Goal: Task Accomplishment & Management: Use online tool/utility

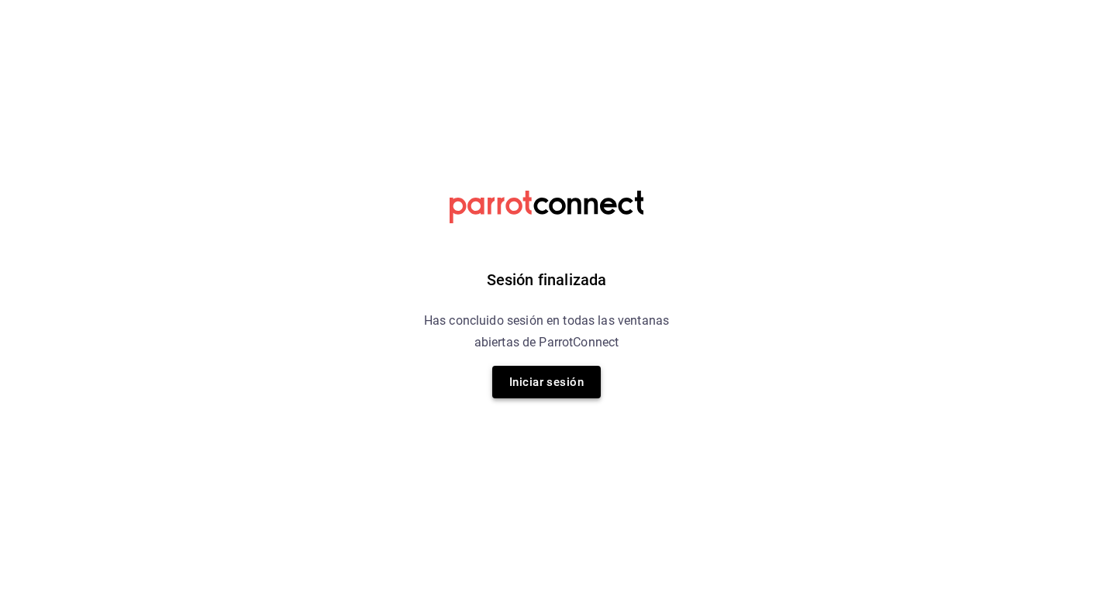
click at [556, 389] on button "Iniciar sesión" at bounding box center [546, 382] width 108 height 33
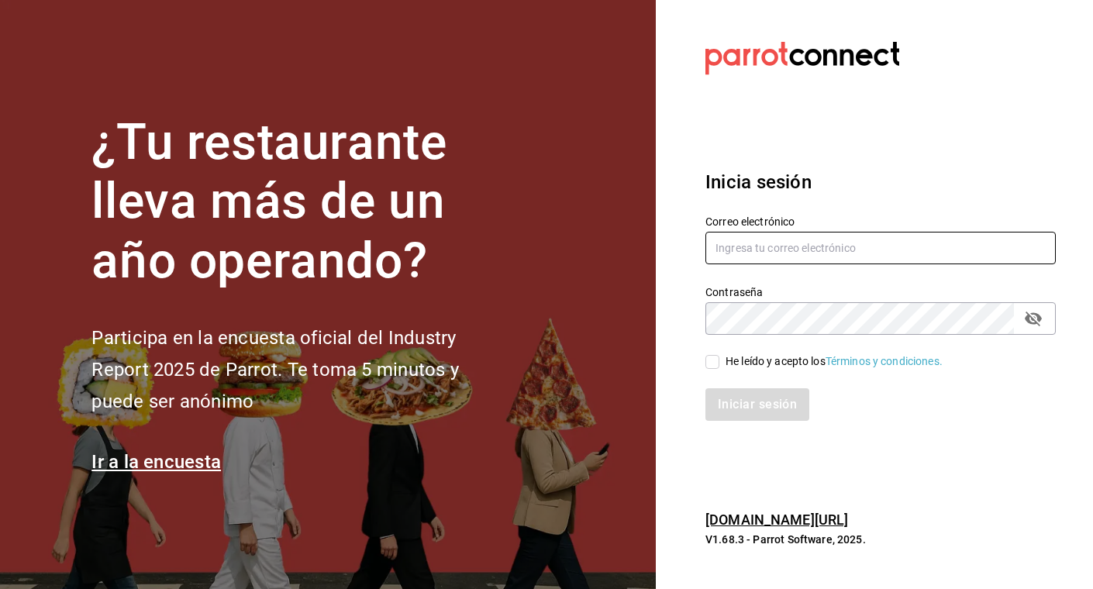
click at [763, 247] on input "text" at bounding box center [880, 248] width 350 height 33
click at [769, 248] on input "text" at bounding box center [880, 248] width 350 height 33
type input "[EMAIL_ADDRESS][DOMAIN_NAME]"
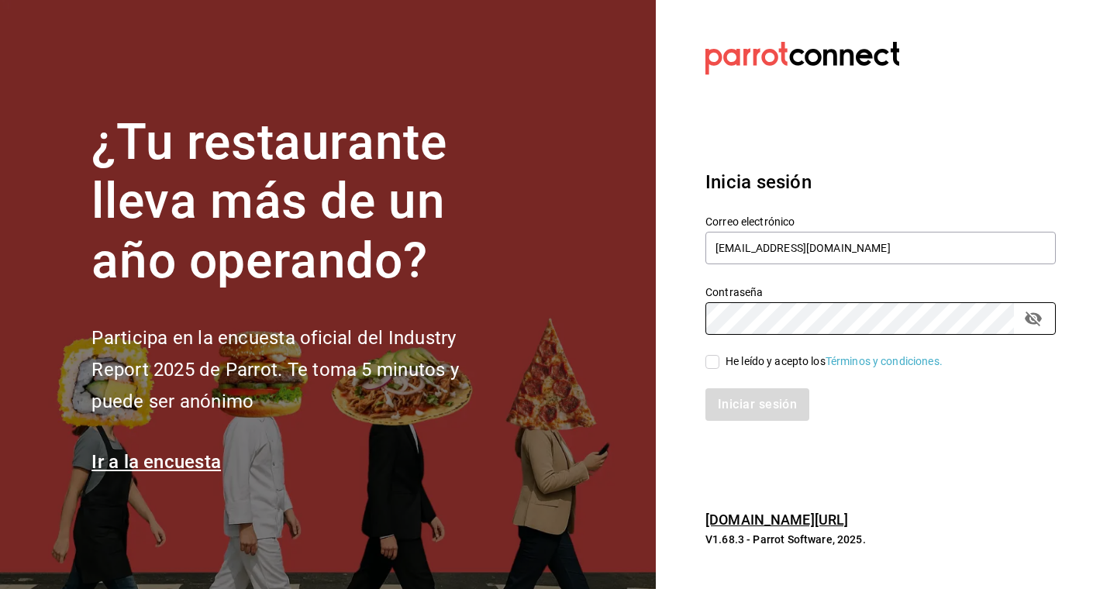
click at [717, 369] on label "He leído y acepto los Términos y condiciones." at bounding box center [823, 361] width 237 height 16
click at [717, 369] on input "He leído y acepto los Términos y condiciones." at bounding box center [712, 362] width 14 height 14
checkbox input "true"
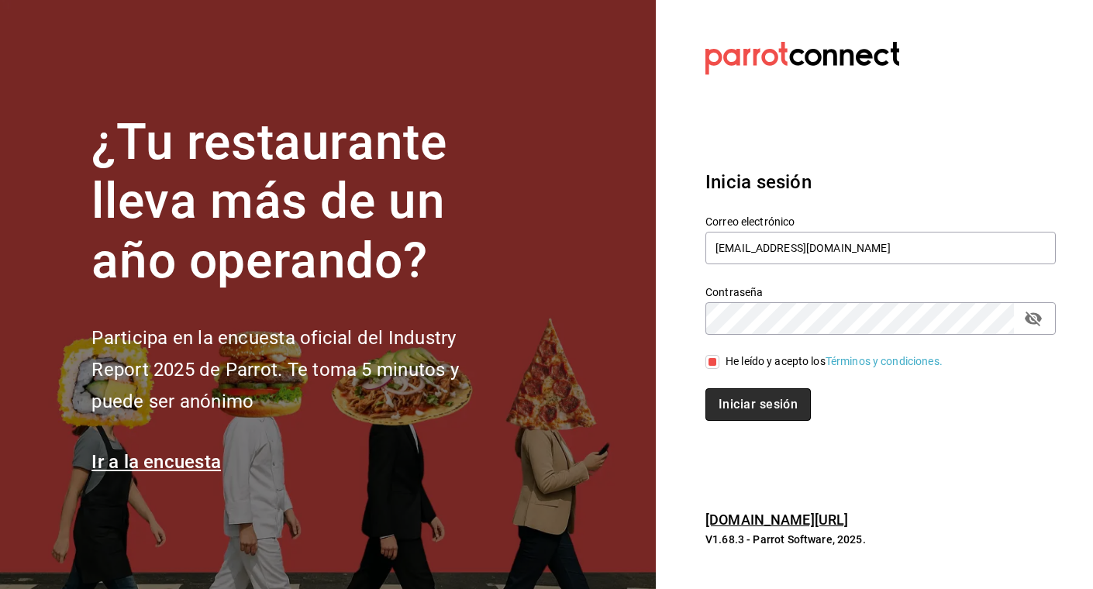
click at [736, 398] on button "Iniciar sesión" at bounding box center [757, 404] width 105 height 33
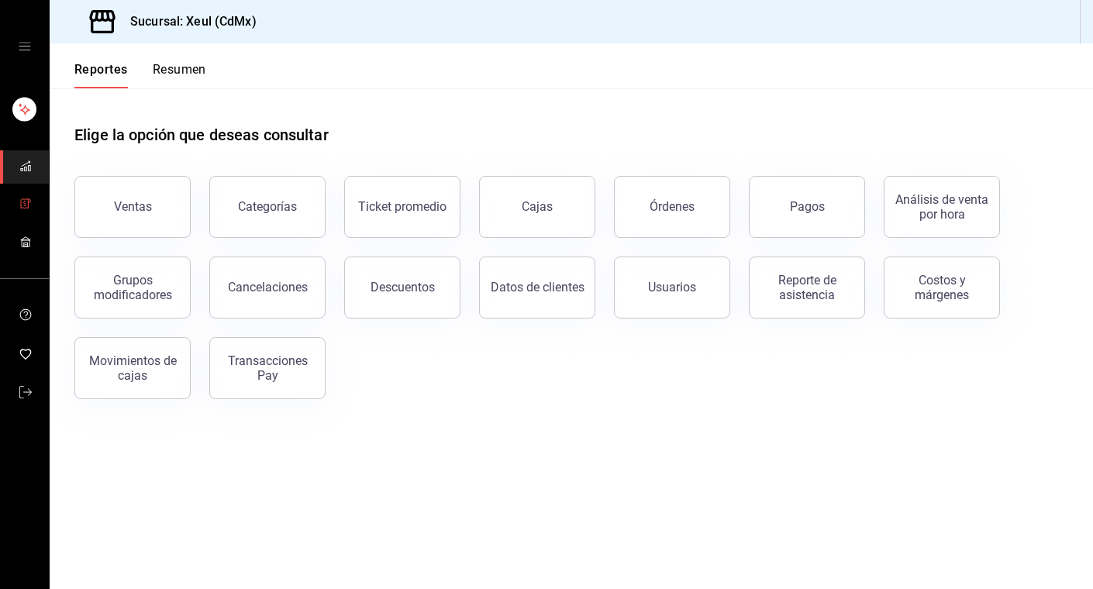
click at [28, 212] on span "mailbox folders" at bounding box center [25, 205] width 12 height 21
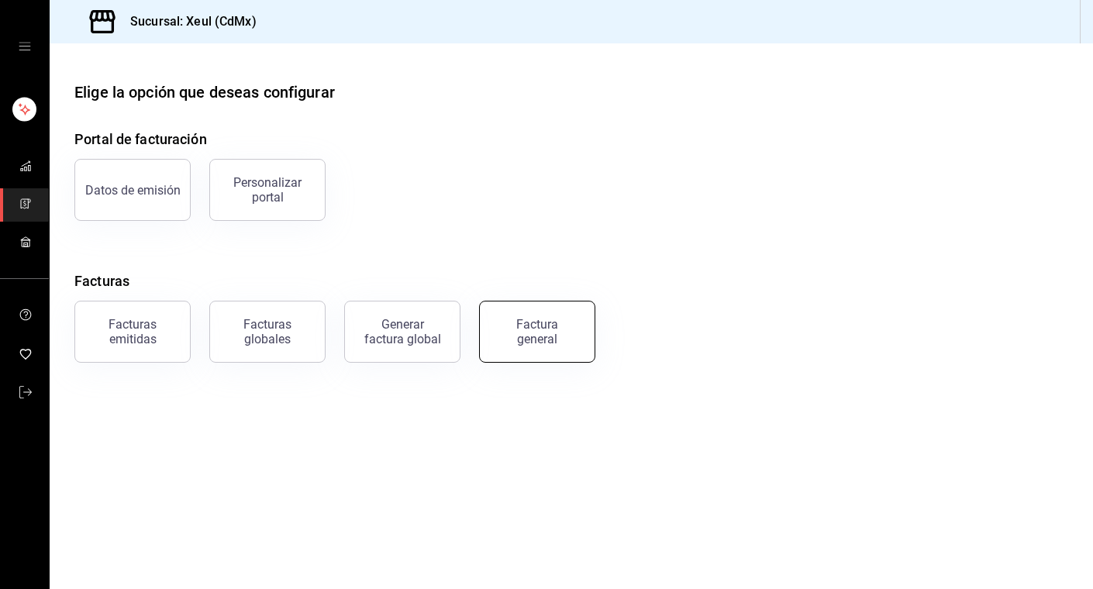
click at [518, 322] on div "Factura general" at bounding box center [536, 331] width 77 height 29
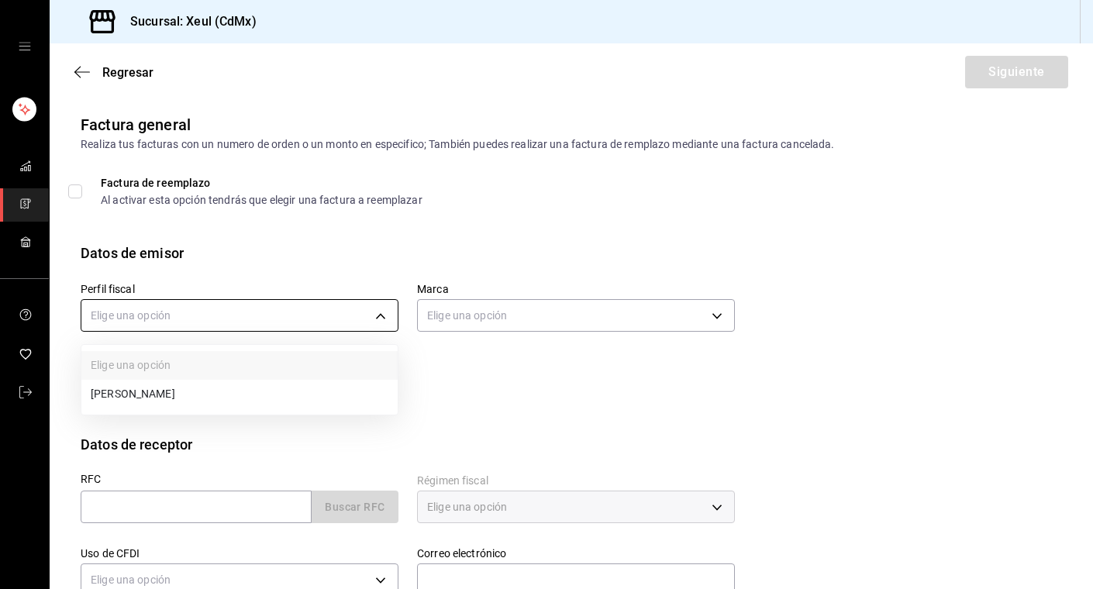
click at [339, 315] on body "Sucursal: Xeul (CdMx) Regresar Siguiente Factura general Realiza tus facturas c…" at bounding box center [546, 294] width 1093 height 589
click at [206, 397] on li "[PERSON_NAME]" at bounding box center [239, 394] width 316 height 29
type input "554c110a-18dd-44f3-977d-186ab1f95351"
type input "556c56df-7d38-43a9-98c1-84be39c4f433"
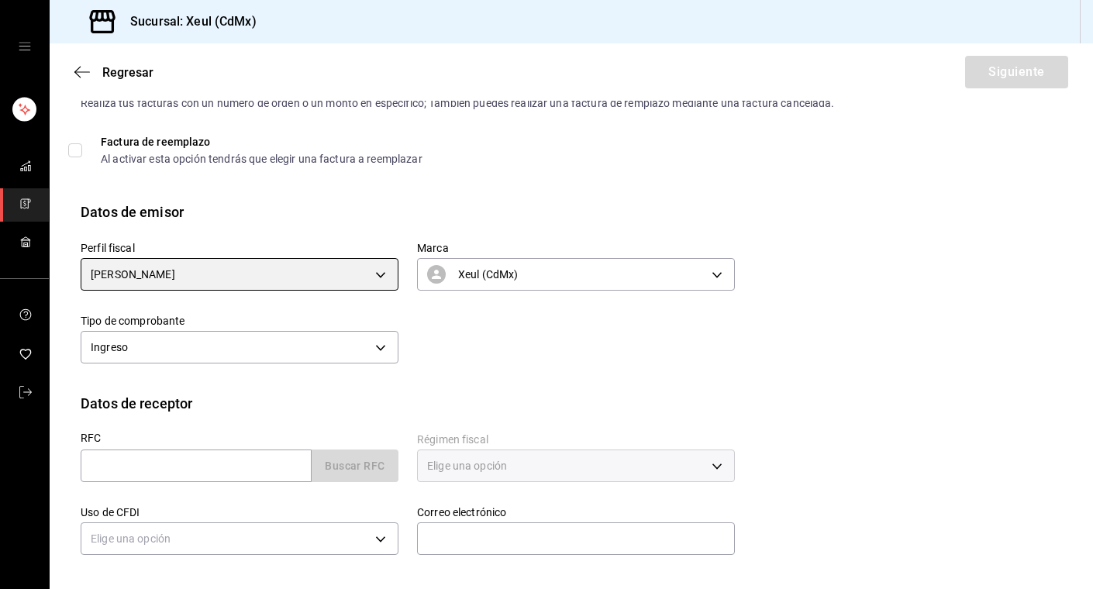
scroll to position [50, 0]
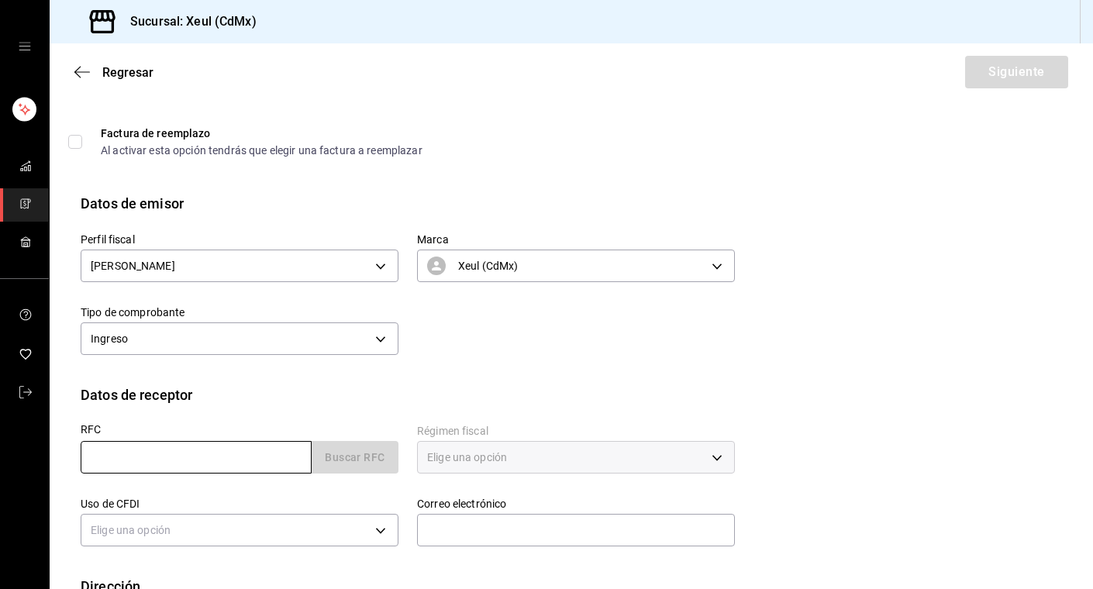
click at [204, 458] on input "text" at bounding box center [196, 457] width 231 height 33
paste input "EVE100302CW9"
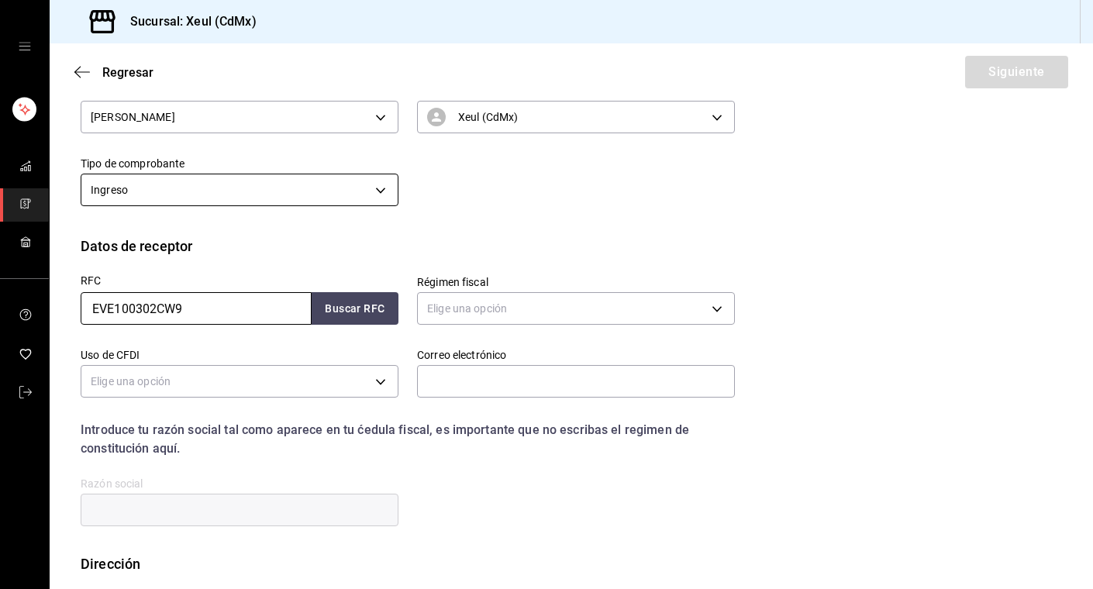
scroll to position [279, 0]
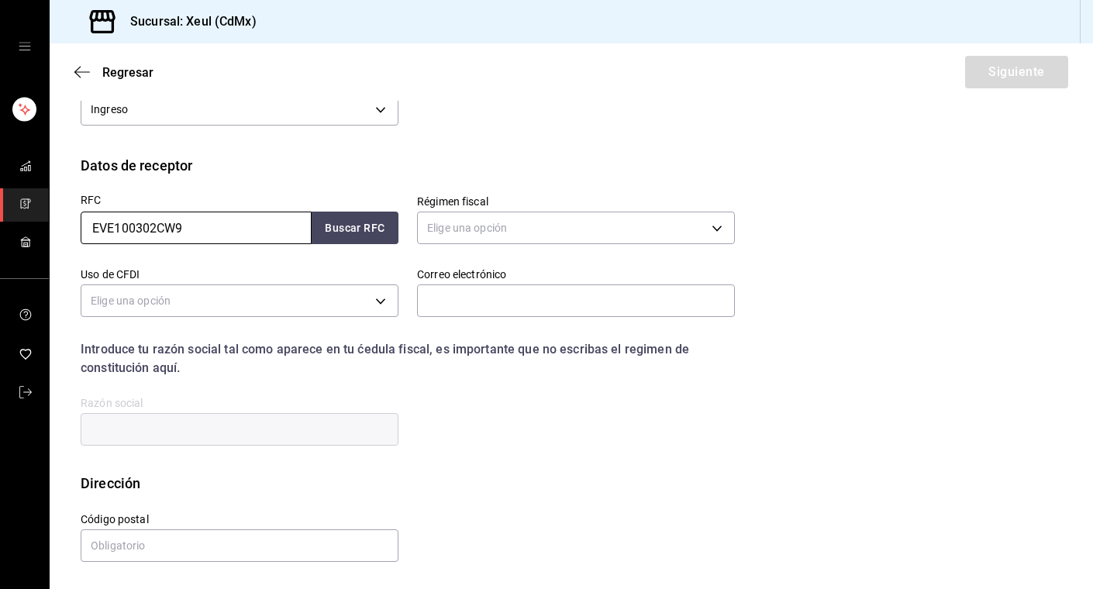
type input "EVE100302CW9"
click at [601, 230] on body "Sucursal: Xeul (CdMx) Regresar Siguiente Factura general Realiza tus facturas c…" at bounding box center [546, 294] width 1093 height 589
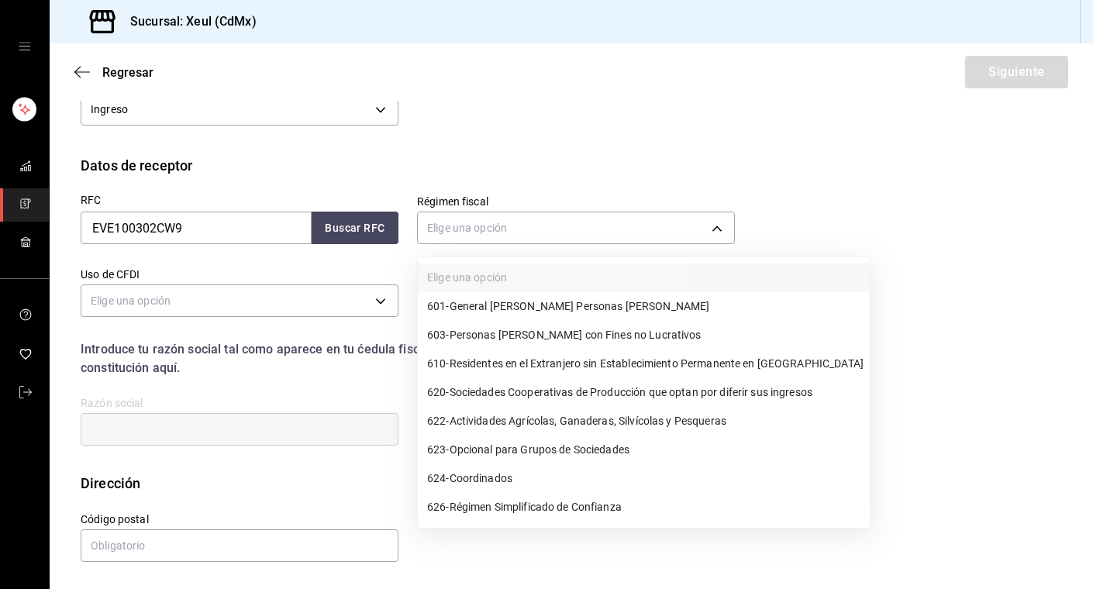
click at [548, 311] on span "601 - General [PERSON_NAME] Personas [PERSON_NAME]" at bounding box center [568, 306] width 282 height 16
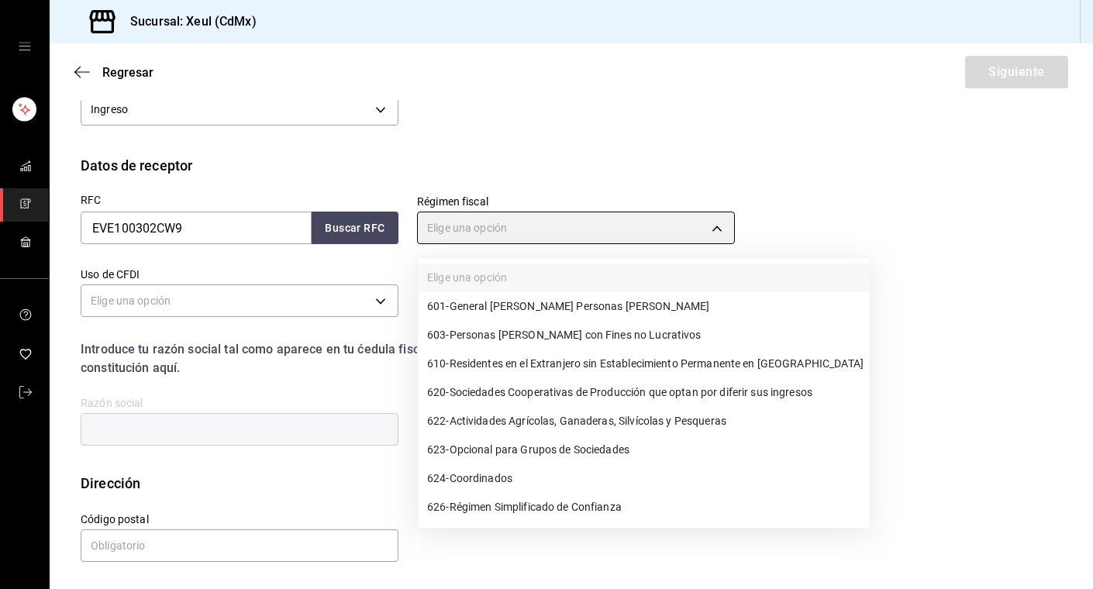
type input "601"
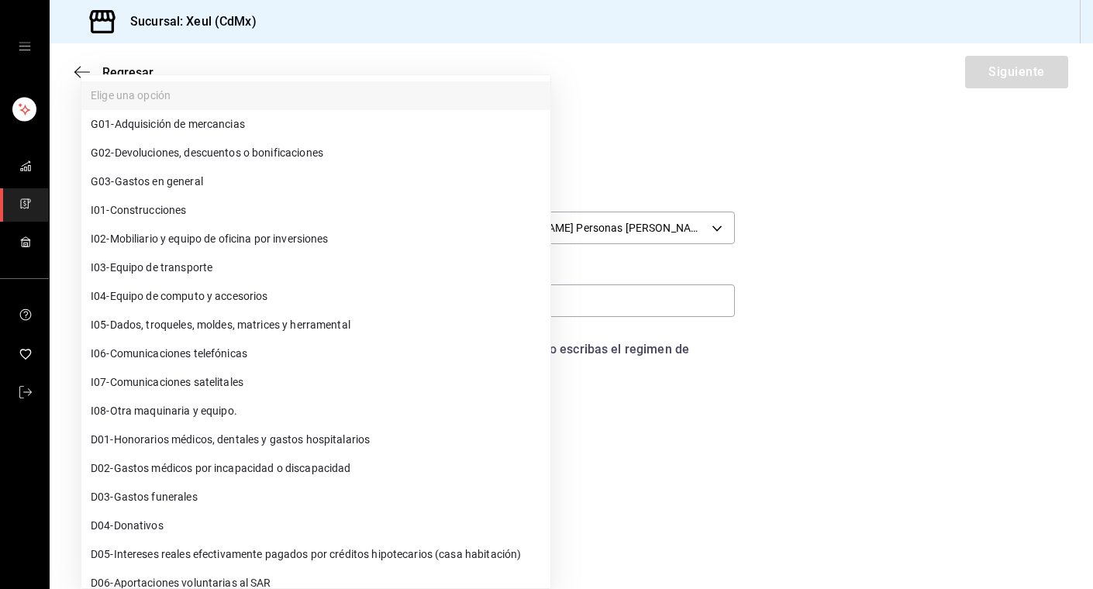
click at [380, 299] on body "Sucursal: Xeul (CdMx) Regresar Siguiente Factura general Realiza tus facturas c…" at bounding box center [546, 294] width 1093 height 589
click at [160, 185] on span "G03 - Gastos en general" at bounding box center [147, 182] width 112 height 16
type input "G03"
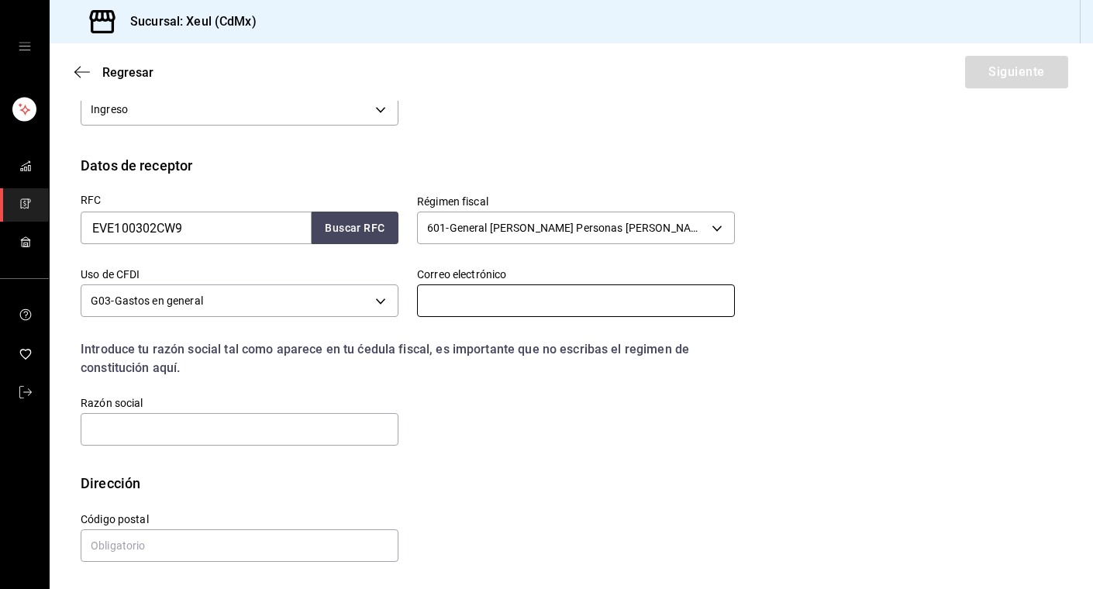
click at [470, 307] on input "text" at bounding box center [576, 300] width 318 height 33
paste input "[EMAIL_ADDRESS][DOMAIN_NAME]"
type input "[EMAIL_ADDRESS][DOMAIN_NAME]"
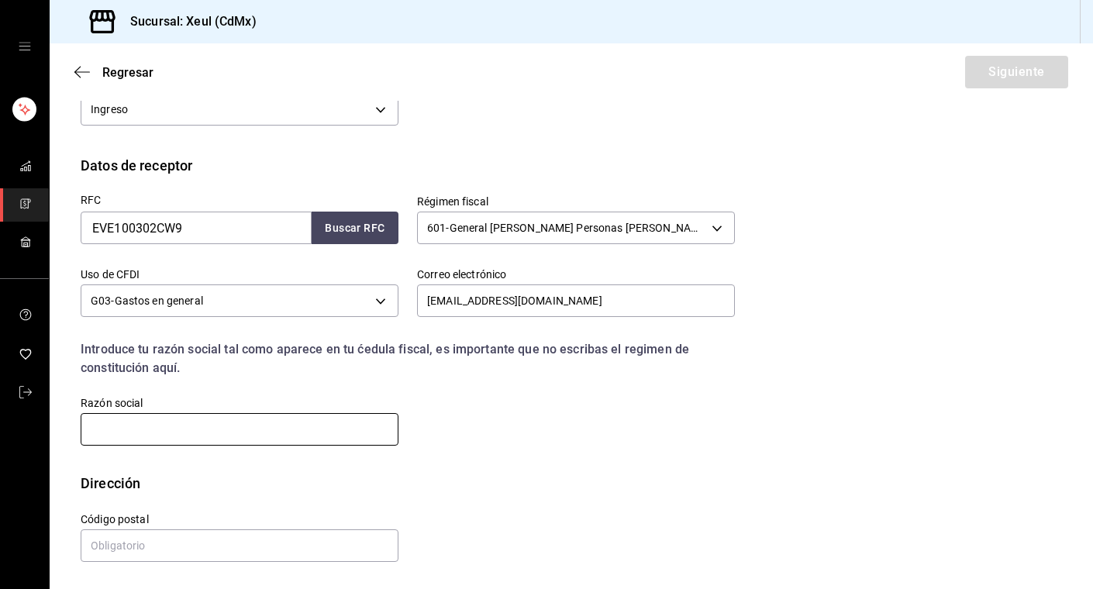
click at [274, 426] on input "text" at bounding box center [240, 429] width 318 height 33
paste input "E27 DIGITAL PROPERTIES"
type input "E27 DIGITAL PROPERTIES"
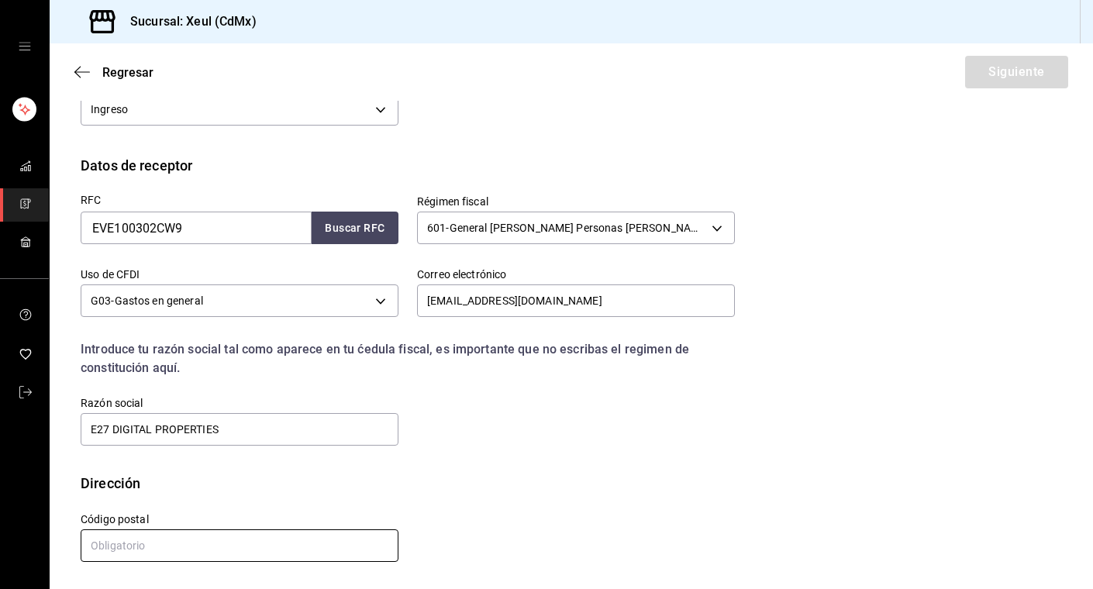
click at [187, 534] on input "text" at bounding box center [240, 545] width 318 height 33
type input "50130"
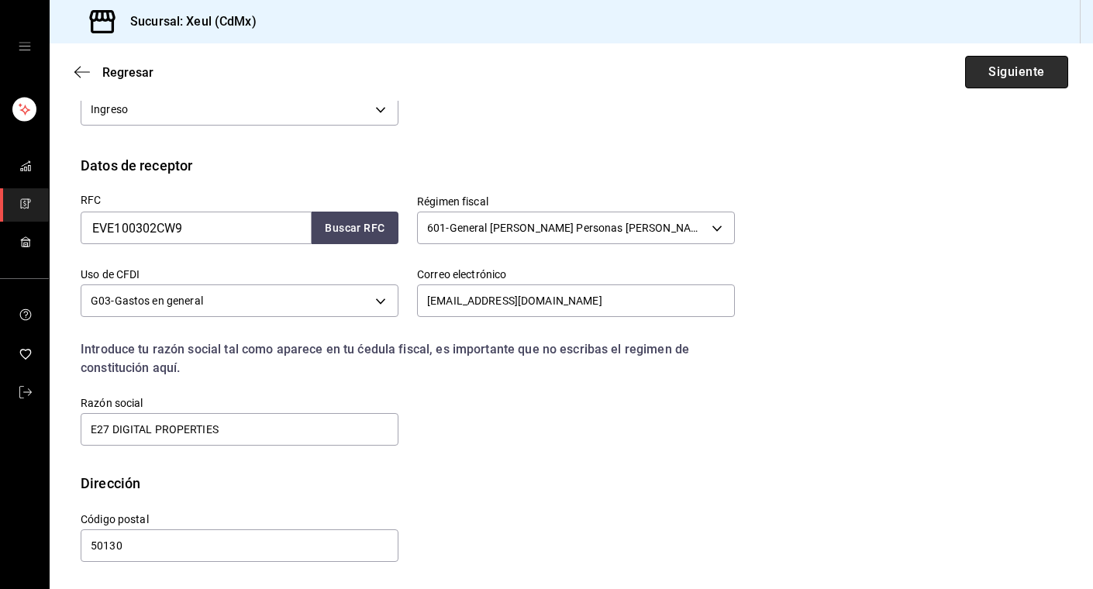
click at [1012, 77] on button "Siguiente" at bounding box center [1016, 72] width 103 height 33
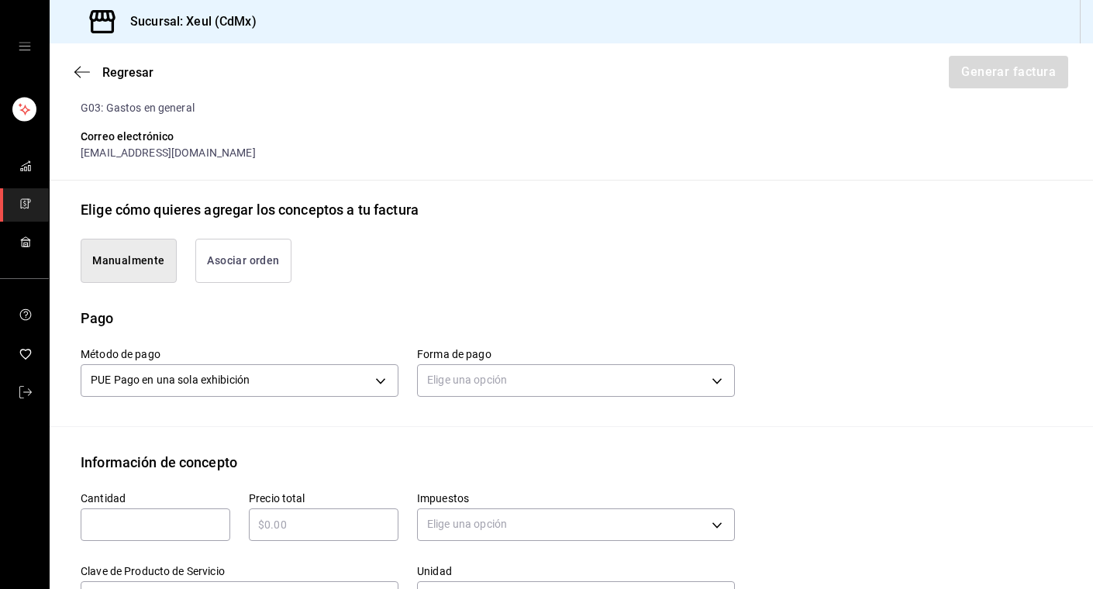
scroll to position [284, 0]
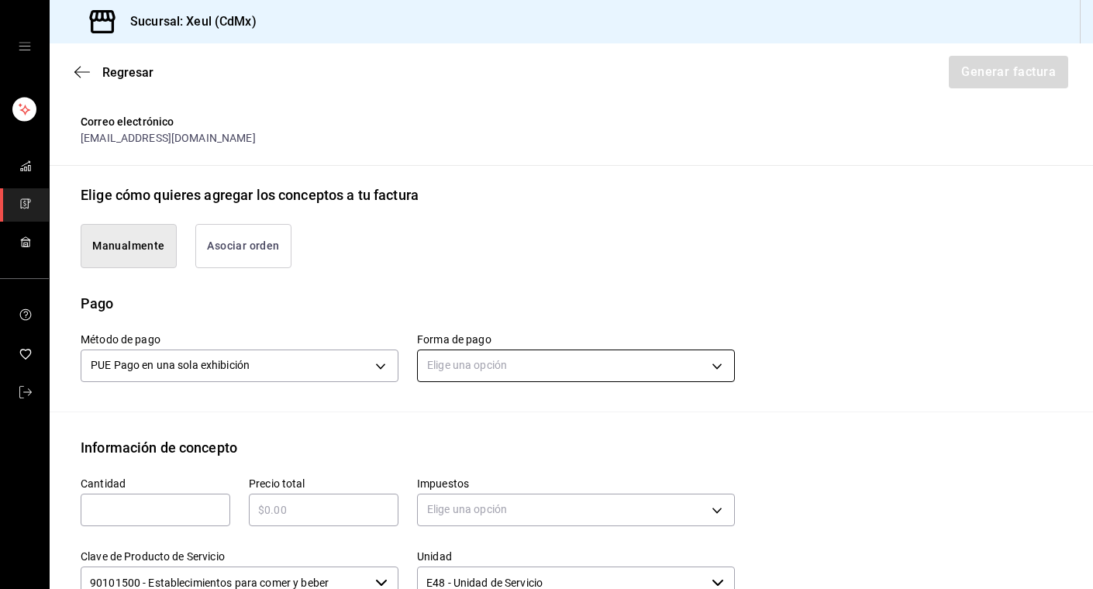
click at [457, 369] on body "Sucursal: Xeul (CdMx) Regresar Generar factura Emisor Perfil fiscal [PERSON_NAM…" at bounding box center [546, 294] width 1093 height 589
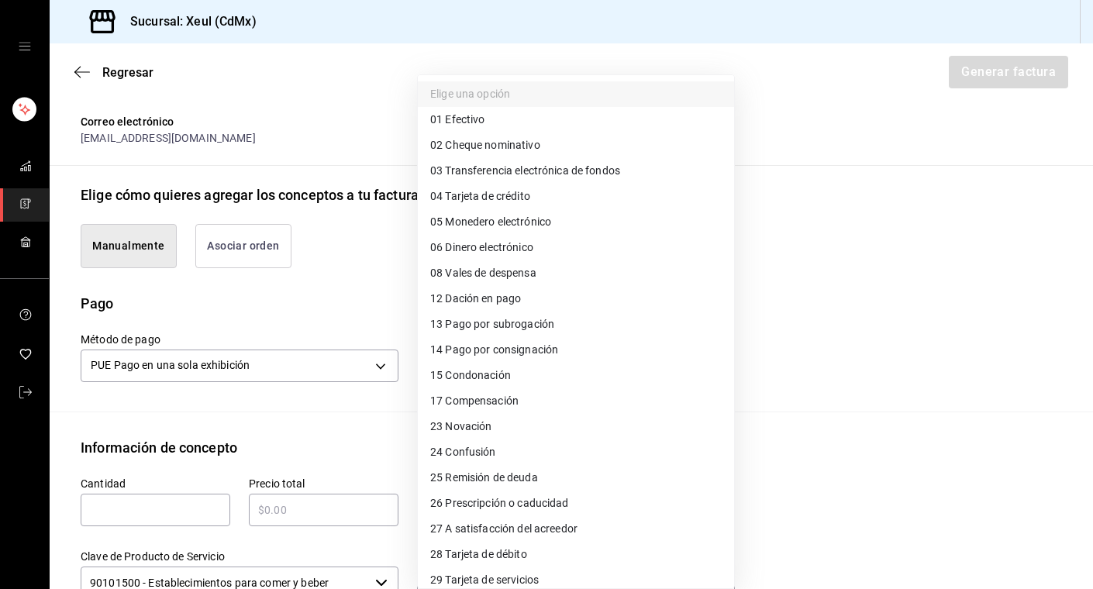
click at [488, 197] on span "04 Tarjeta de crédito" at bounding box center [480, 196] width 100 height 16
type input "04"
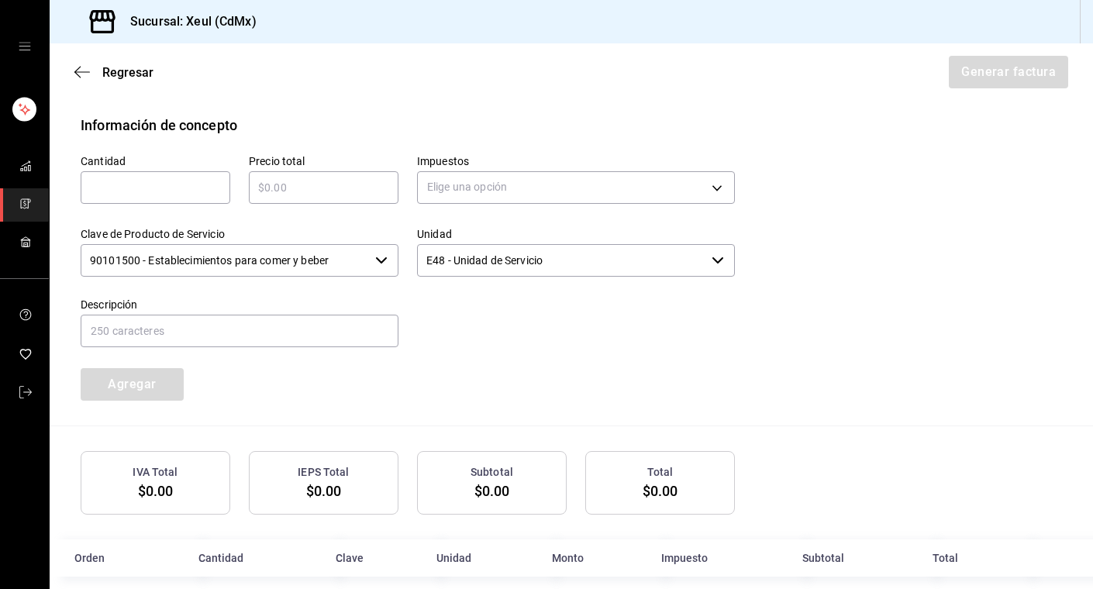
scroll to position [693, 0]
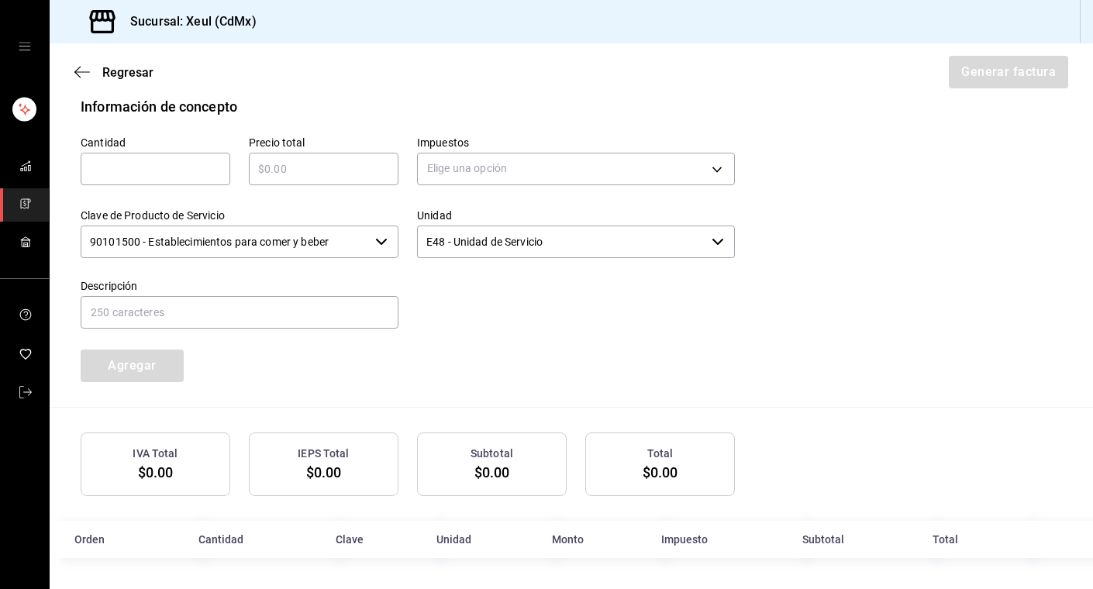
click at [147, 169] on input "text" at bounding box center [156, 169] width 150 height 19
type input "1"
click at [276, 172] on input "text" at bounding box center [324, 169] width 150 height 19
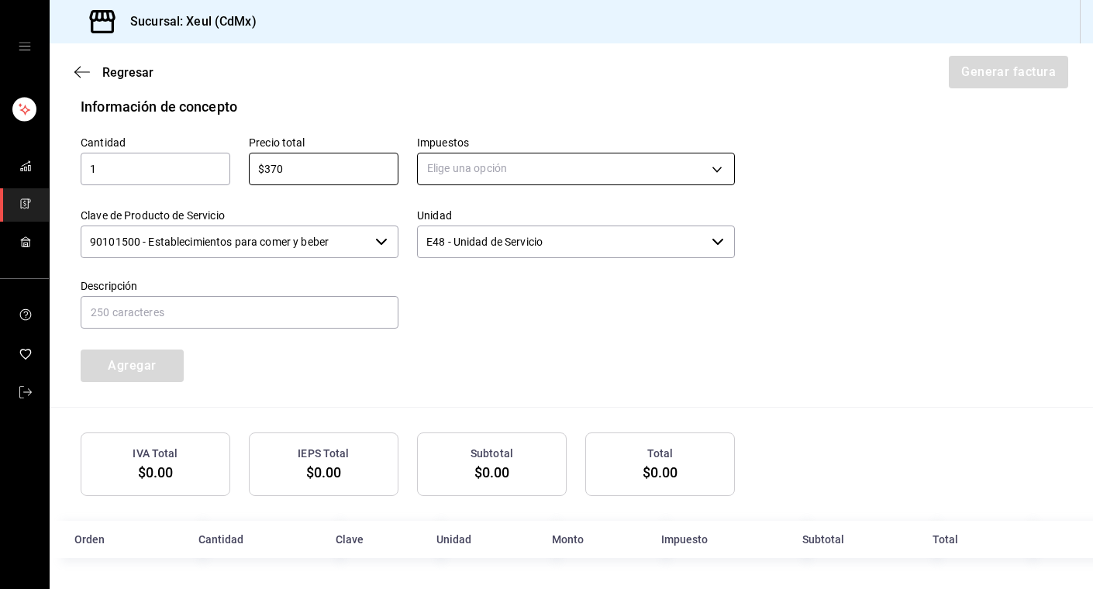
type input "$370"
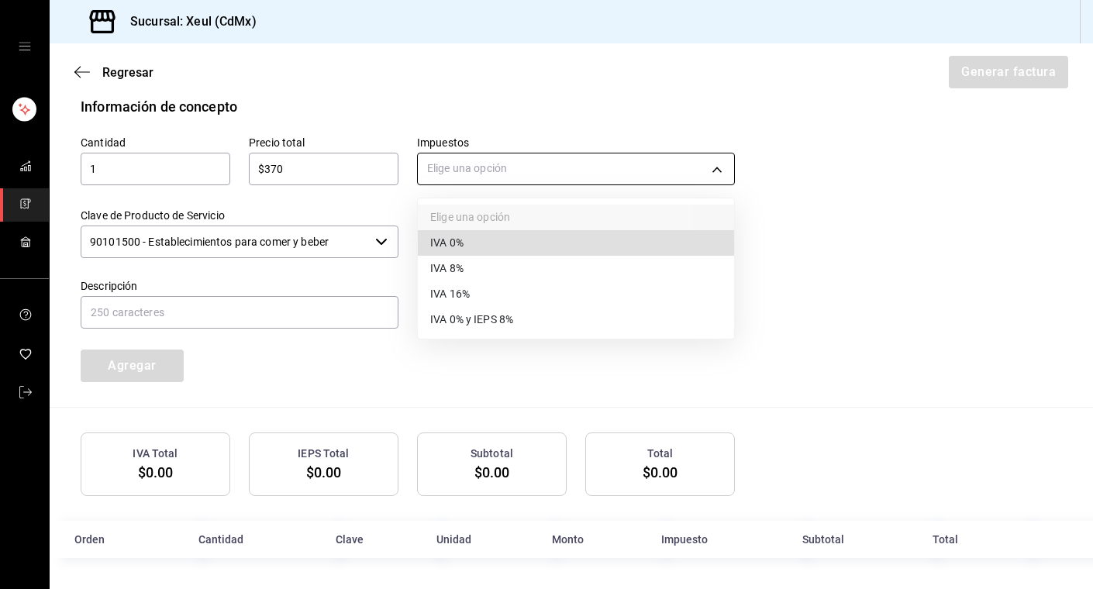
click at [523, 171] on body "Sucursal: Xeul (CdMx) Regresar Generar factura Emisor Perfil fiscal [PERSON_NAM…" at bounding box center [546, 294] width 1093 height 589
click at [487, 296] on li "IVA 16%" at bounding box center [576, 294] width 316 height 26
type input "IVA_16"
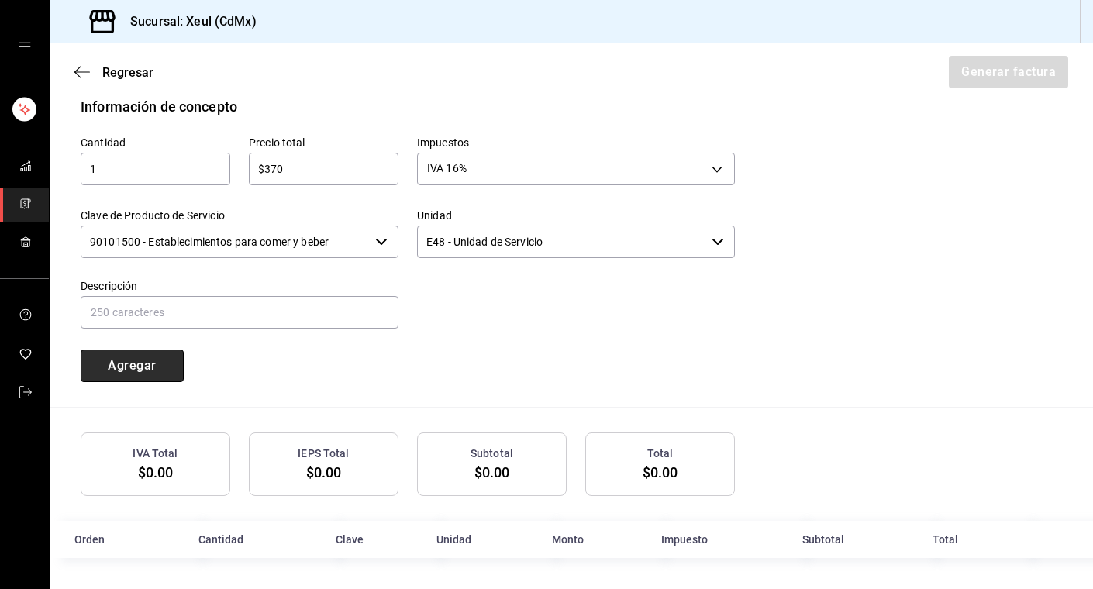
click at [136, 369] on button "Agregar" at bounding box center [132, 365] width 103 height 33
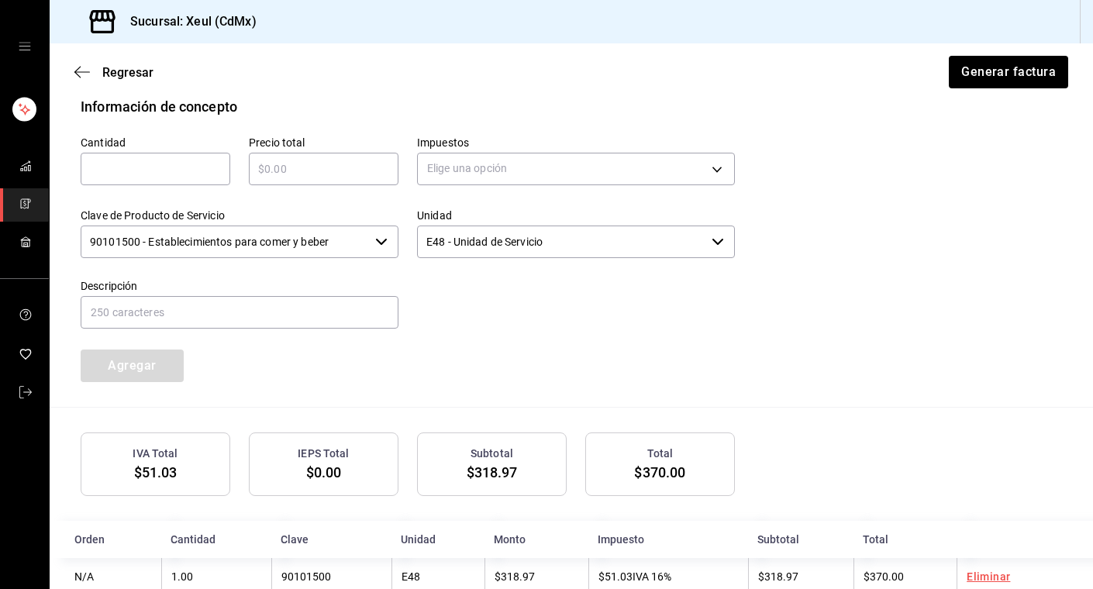
scroll to position [731, 0]
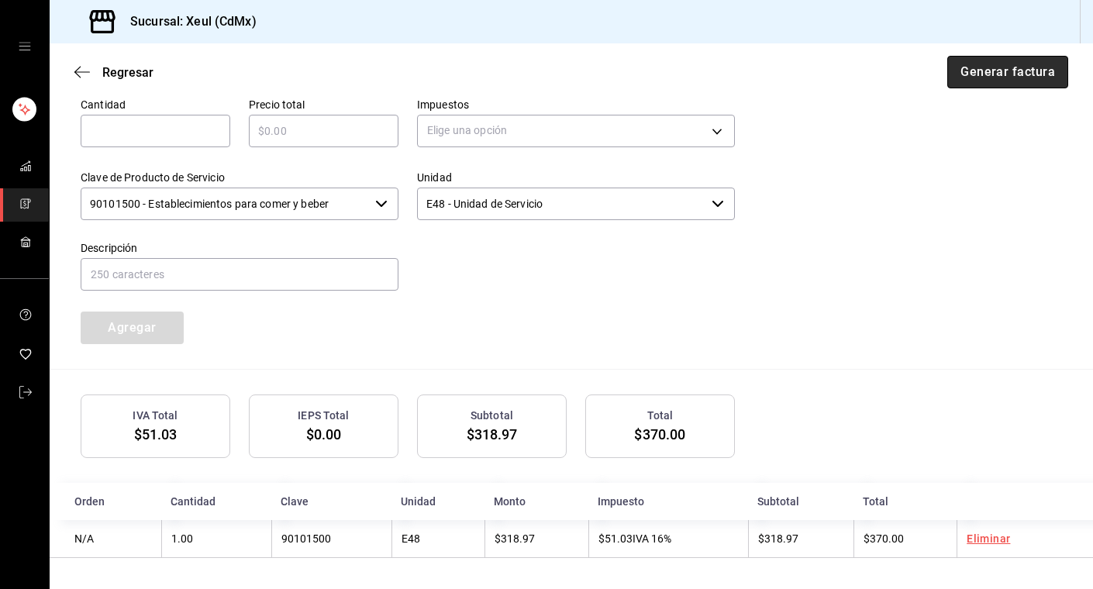
click at [1017, 67] on button "Generar factura" at bounding box center [1007, 72] width 121 height 33
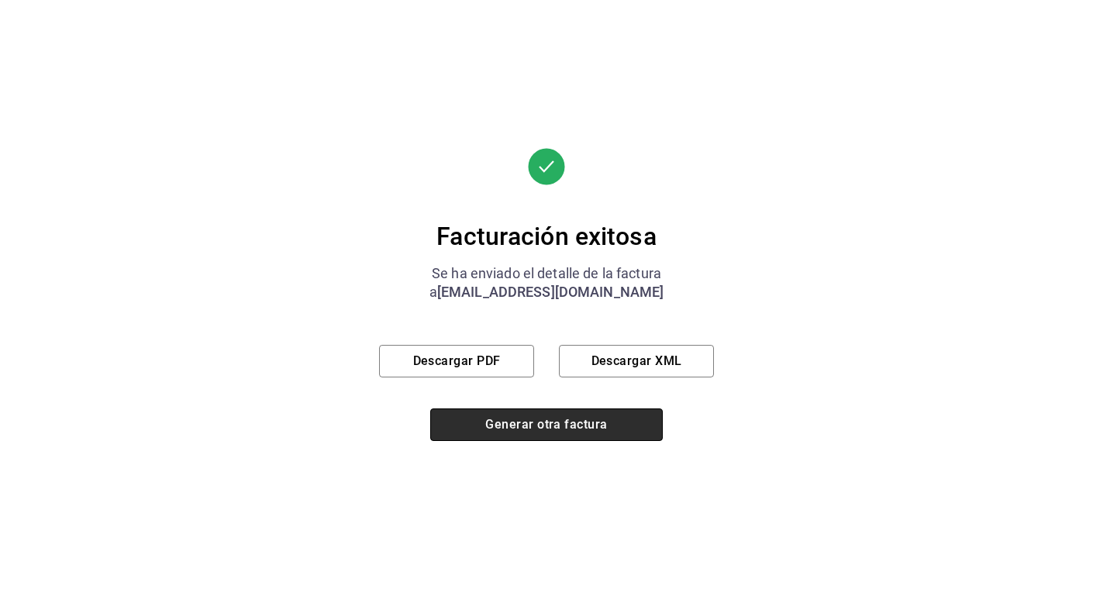
click at [565, 424] on button "Generar otra factura" at bounding box center [546, 424] width 232 height 33
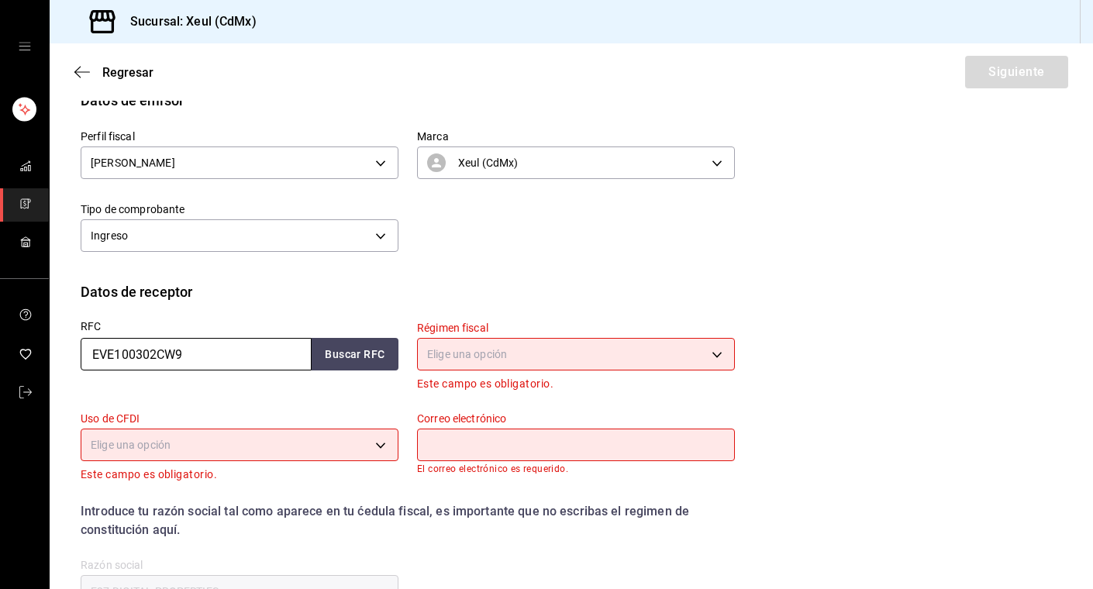
drag, startPoint x: 187, startPoint y: 346, endPoint x: 59, endPoint y: 345, distance: 127.9
click at [59, 345] on div "Datos de receptor RFC EVE100302CW9 Buscar RFC Régimen fiscal Elige una opción E…" at bounding box center [571, 457] width 1043 height 353
drag, startPoint x: 205, startPoint y: 358, endPoint x: 53, endPoint y: 357, distance: 151.9
click at [53, 357] on div "Datos de receptor RFC EVE100302CW9 Buscar RFC Régimen fiscal Elige una opción E…" at bounding box center [571, 457] width 1043 height 353
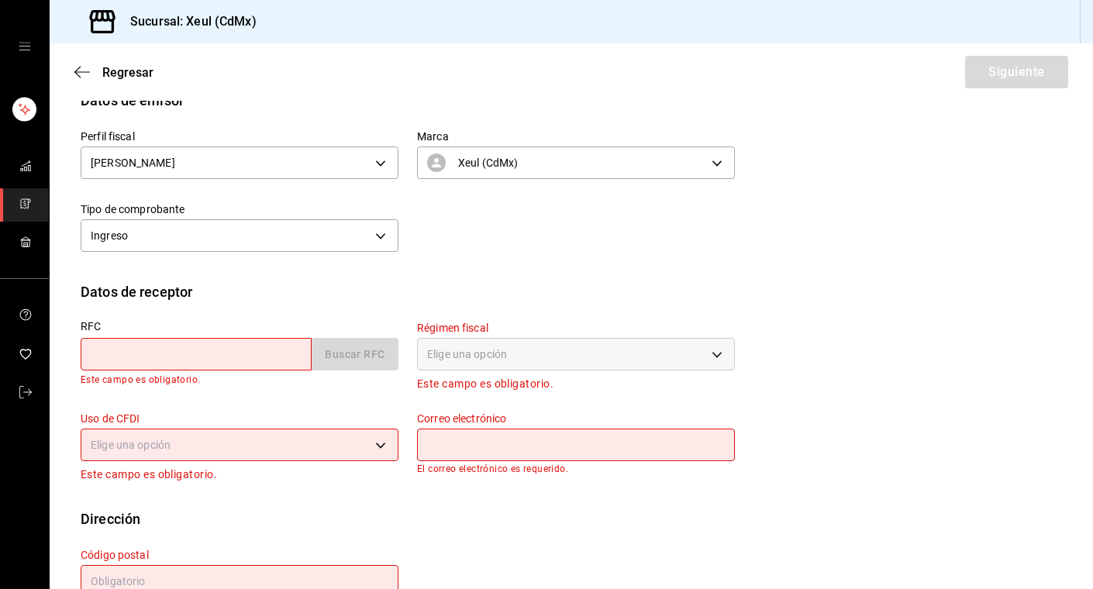
click at [164, 358] on input "text" at bounding box center [196, 354] width 231 height 33
paste input "UMT130610RGA"
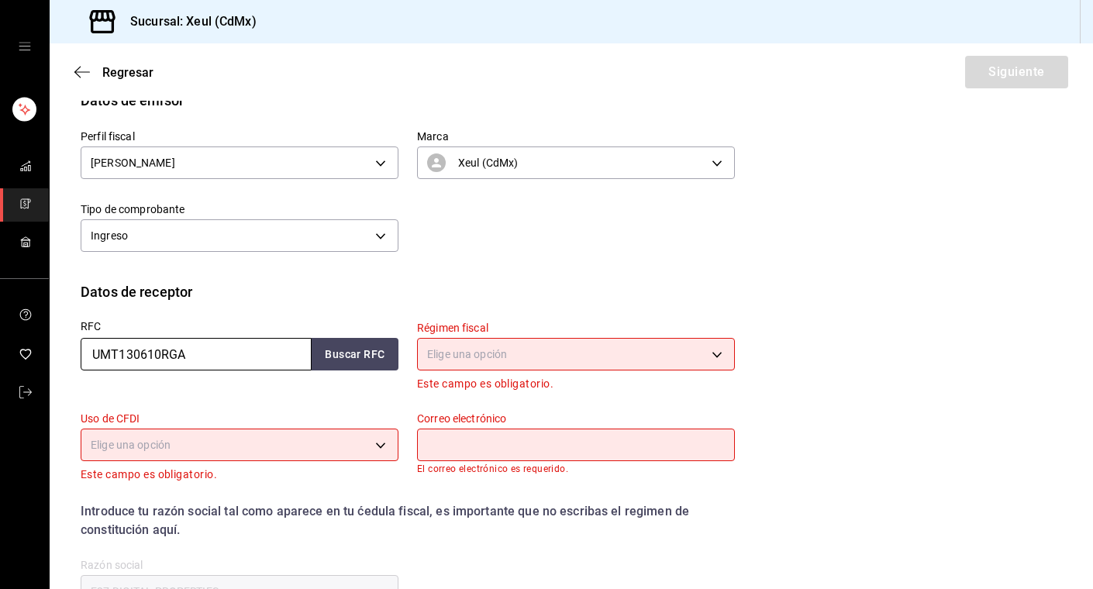
type input "UMT130610RGA"
click at [481, 353] on body "Sucursal: Xeul (CdMx) Regresar Siguiente Factura general Realiza tus facturas c…" at bounding box center [546, 294] width 1093 height 589
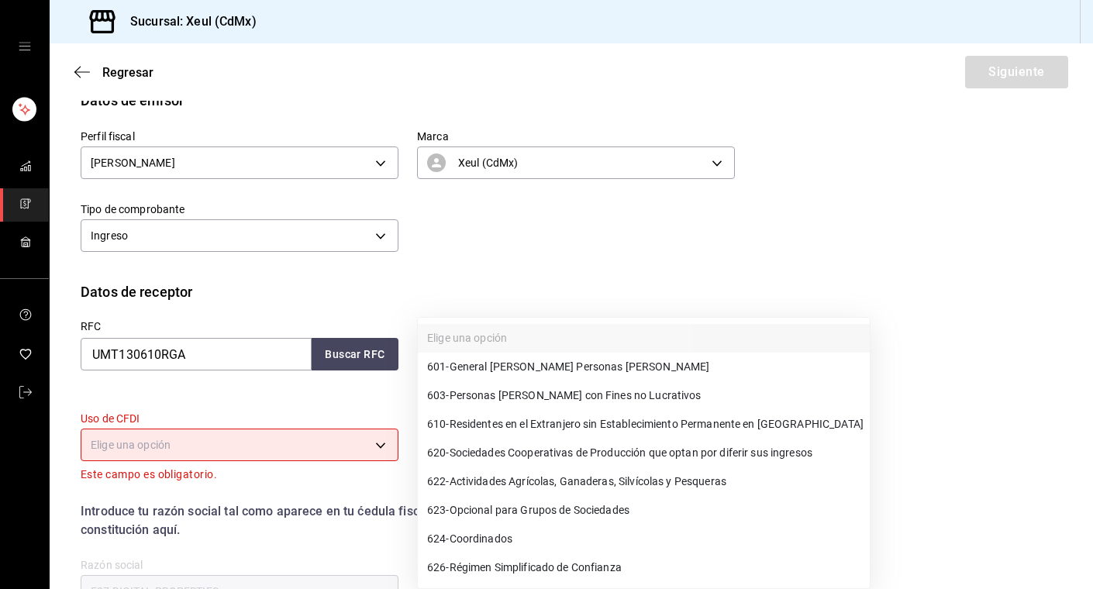
click at [289, 450] on div at bounding box center [546, 294] width 1093 height 589
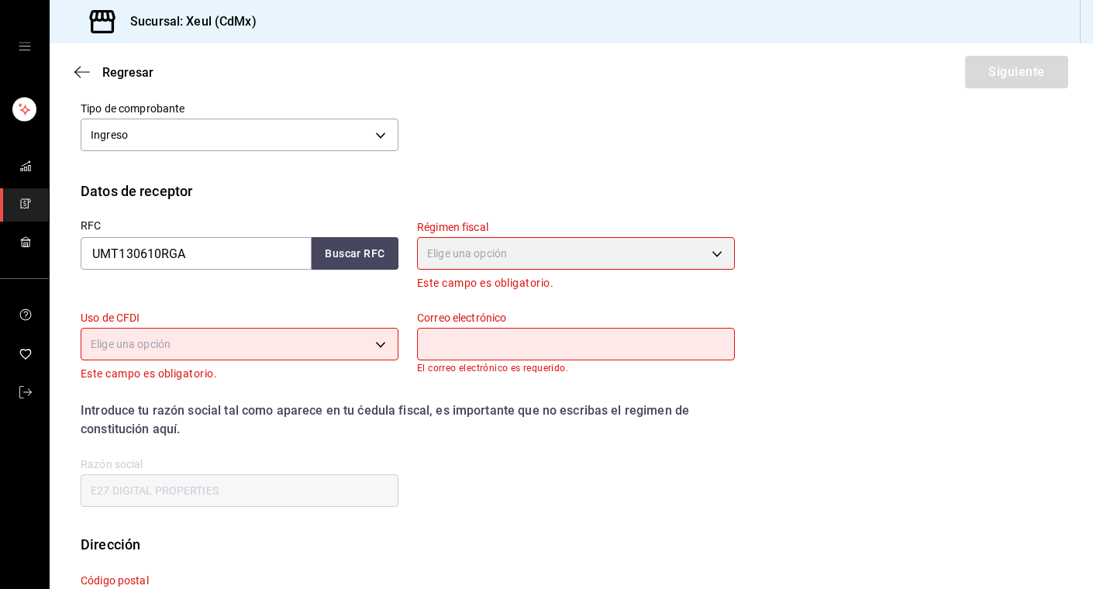
scroll to position [255, 0]
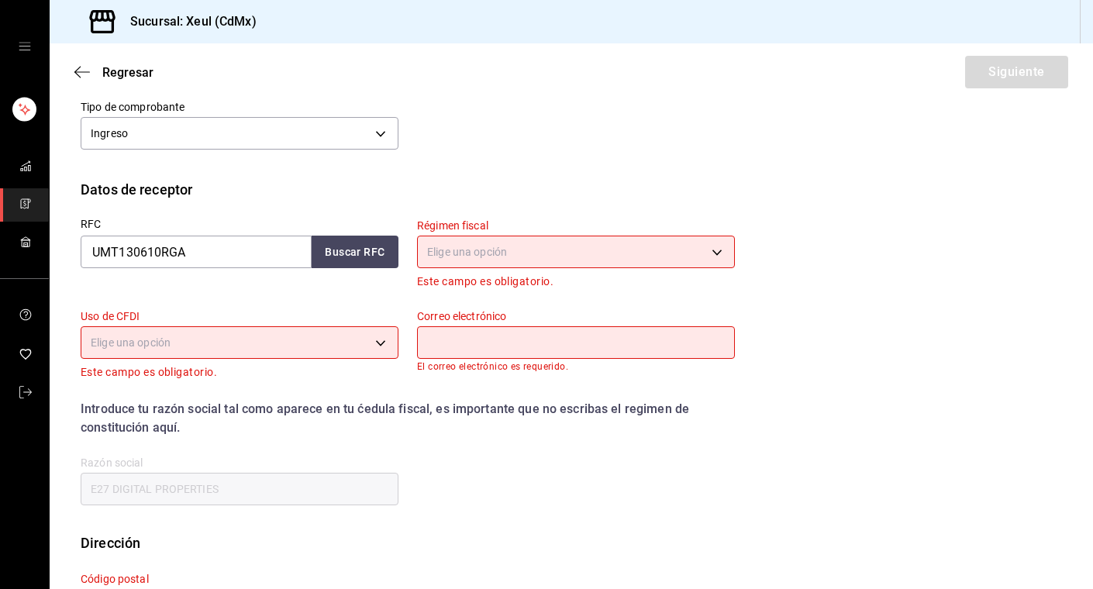
click at [238, 493] on input "E27 DIGITAL PROPERTIES" at bounding box center [240, 489] width 318 height 33
click at [590, 252] on body "Sucursal: Xeul (CdMx) Regresar Siguiente Factura general Realiza tus facturas c…" at bounding box center [546, 294] width 1093 height 589
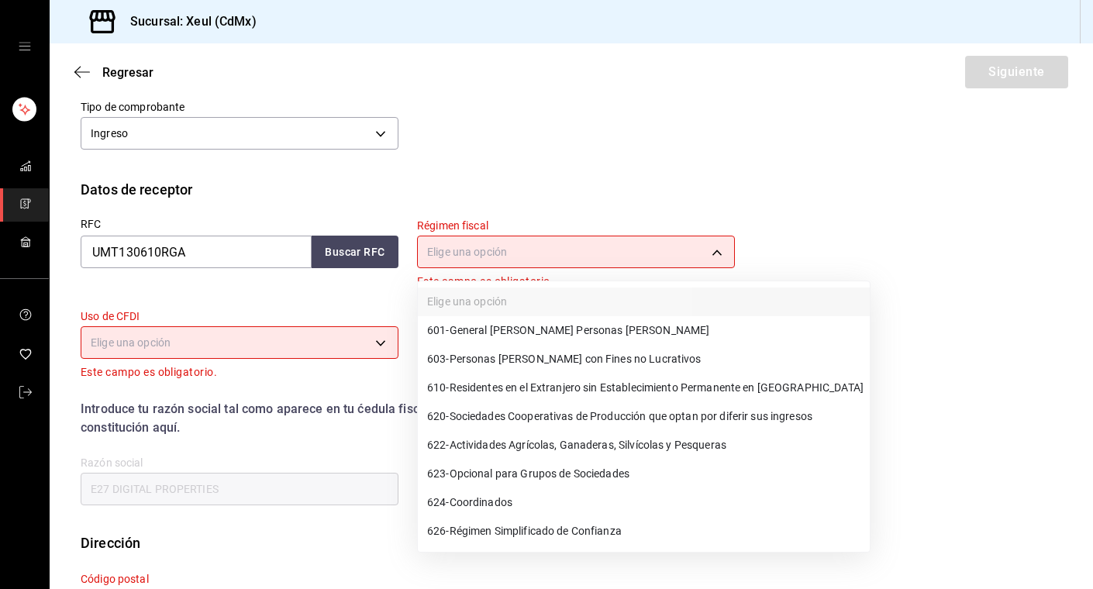
click at [497, 328] on span "601 - General [PERSON_NAME] Personas [PERSON_NAME]" at bounding box center [568, 330] width 282 height 16
type input "601"
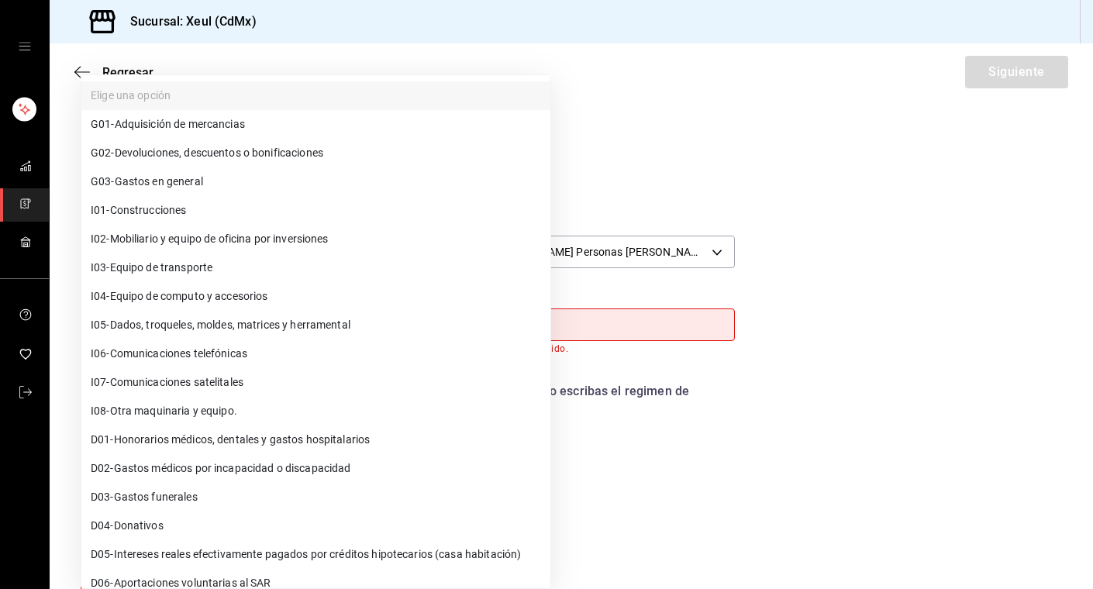
click at [383, 329] on body "Sucursal: Xeul (CdMx) Regresar Siguiente Factura general Realiza tus facturas c…" at bounding box center [546, 294] width 1093 height 589
click at [222, 176] on li "G03 - Gastos en general" at bounding box center [315, 181] width 469 height 29
type input "G03"
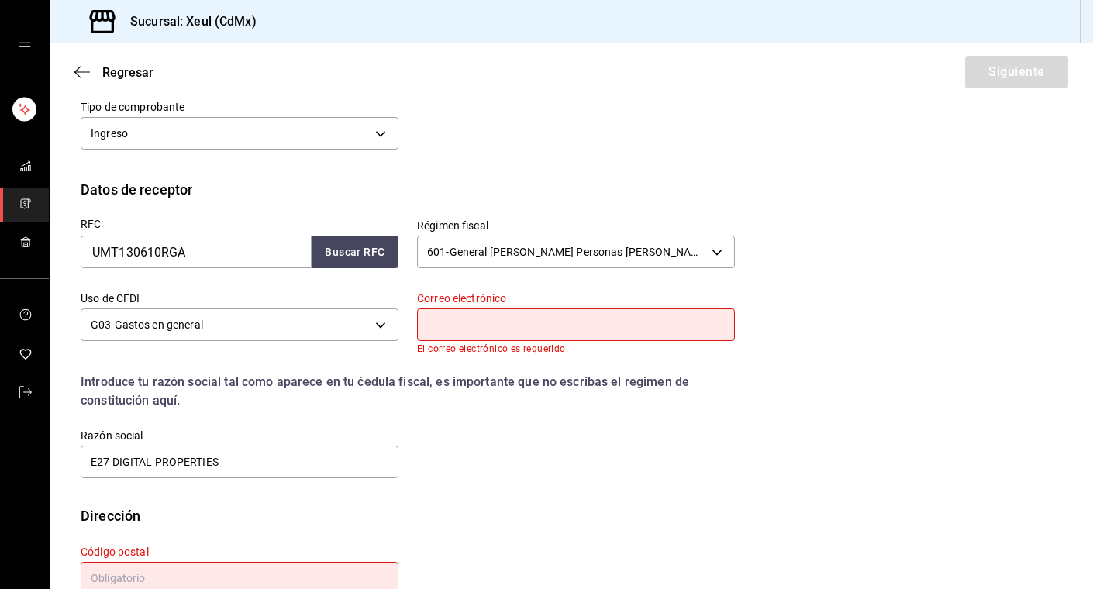
click at [507, 327] on input "text" at bounding box center [576, 324] width 318 height 33
paste input "[EMAIL_ADDRESS][DOMAIN_NAME]"
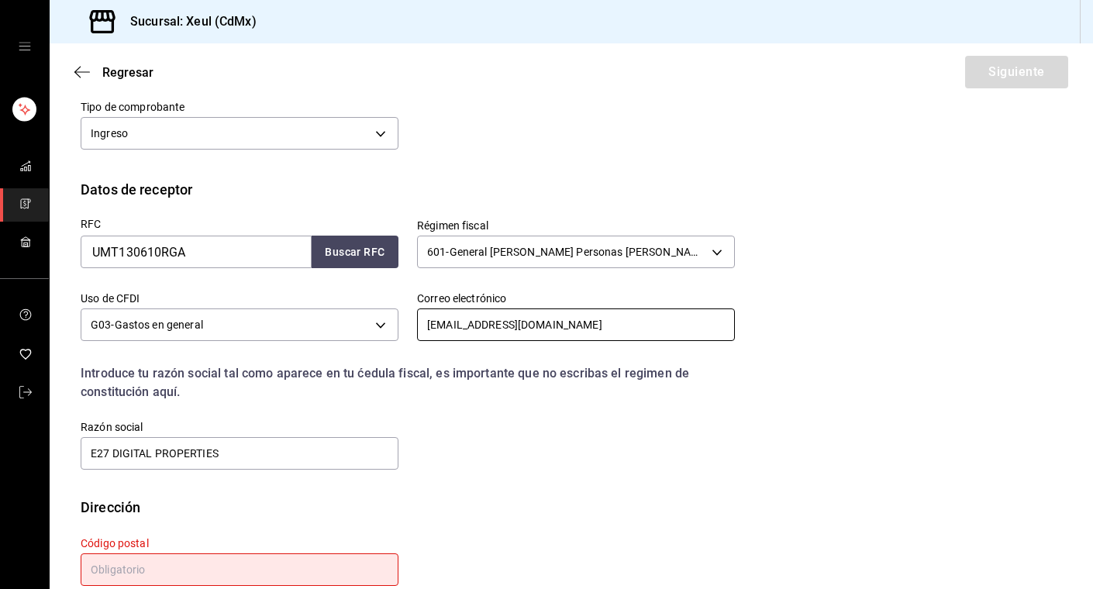
scroll to position [290, 0]
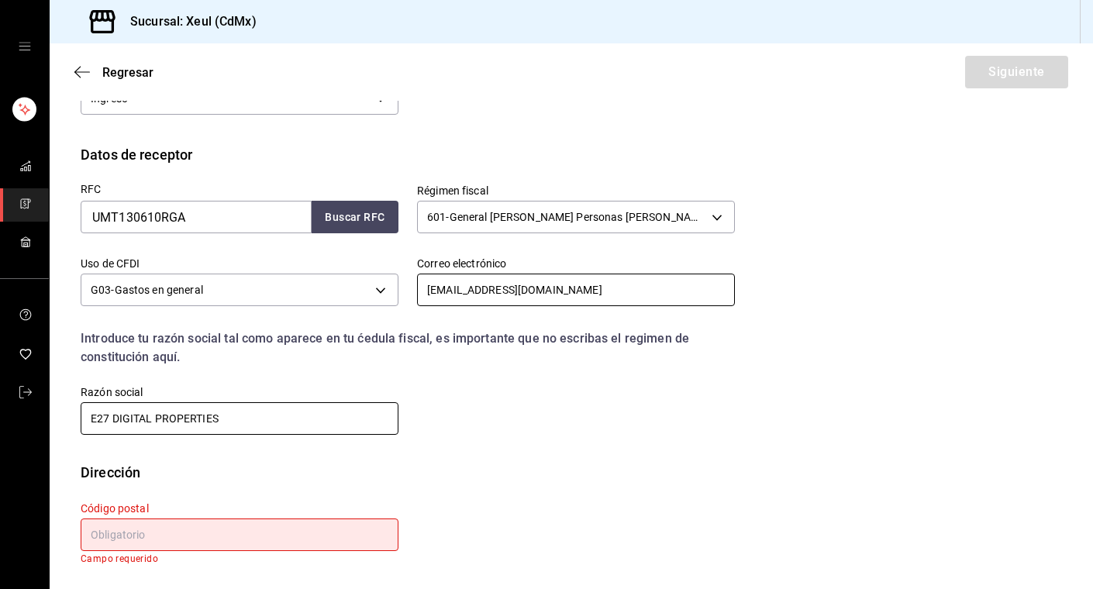
type input "[EMAIL_ADDRESS][DOMAIN_NAME]"
click at [217, 423] on input "E27 DIGITAL PROPERTIES" at bounding box center [240, 418] width 318 height 33
drag, startPoint x: 217, startPoint y: 423, endPoint x: 43, endPoint y: 414, distance: 174.6
click at [43, 414] on div "Sucursal: Xeul (CdMx) Regresar Siguiente Factura general Realiza tus facturas c…" at bounding box center [546, 294] width 1093 height 589
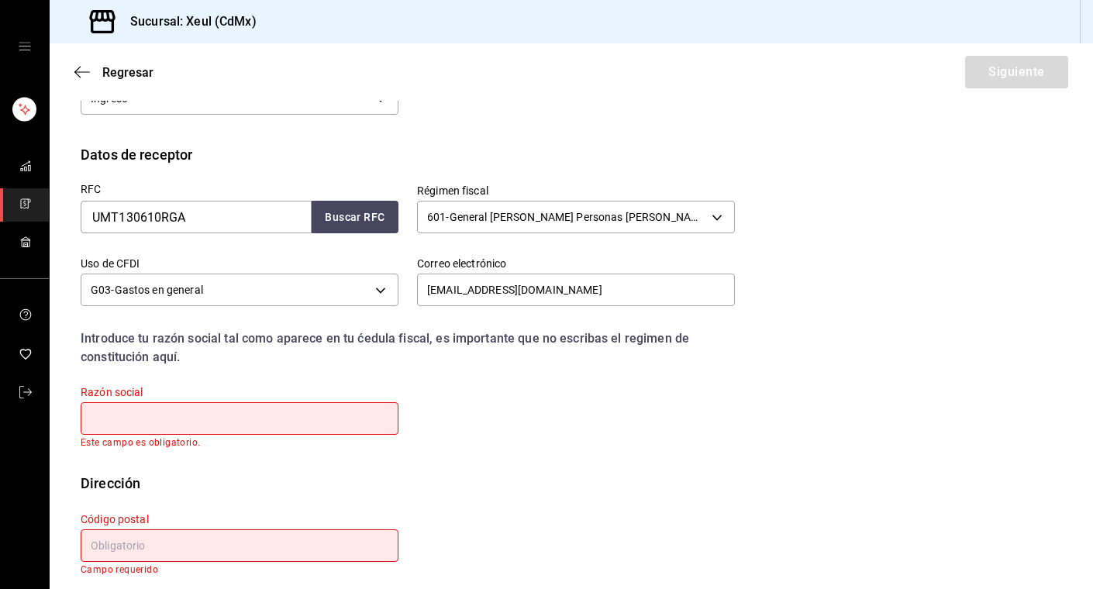
paste input "UBER MEXICO TECHNOLOGY & SOFTWARE"
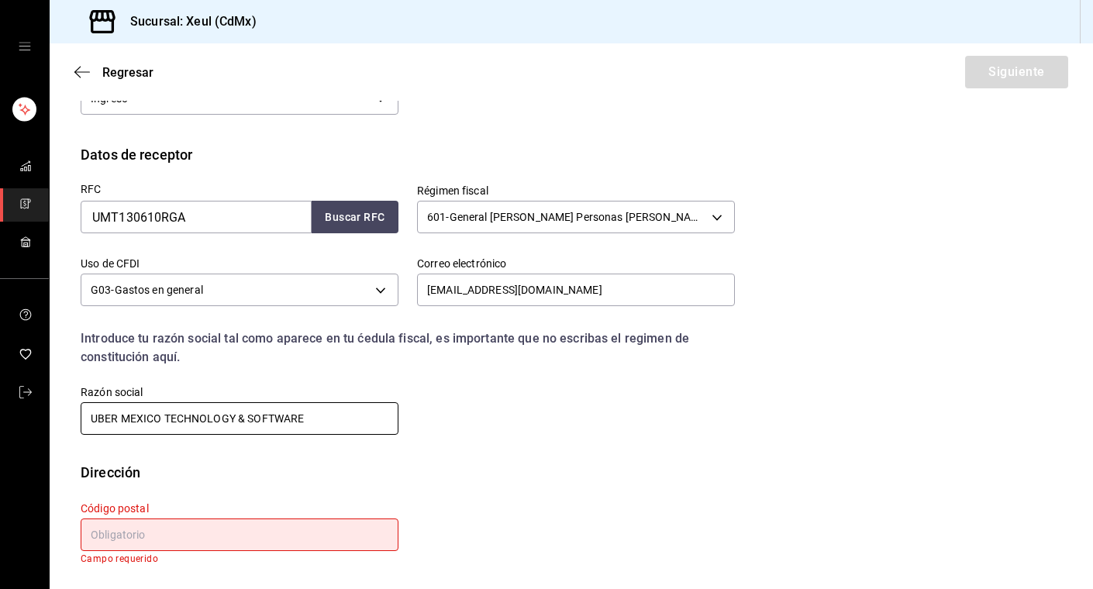
type input "UBER MEXICO TECHNOLOGY & SOFTWARE"
click at [237, 532] on input "text" at bounding box center [240, 534] width 318 height 33
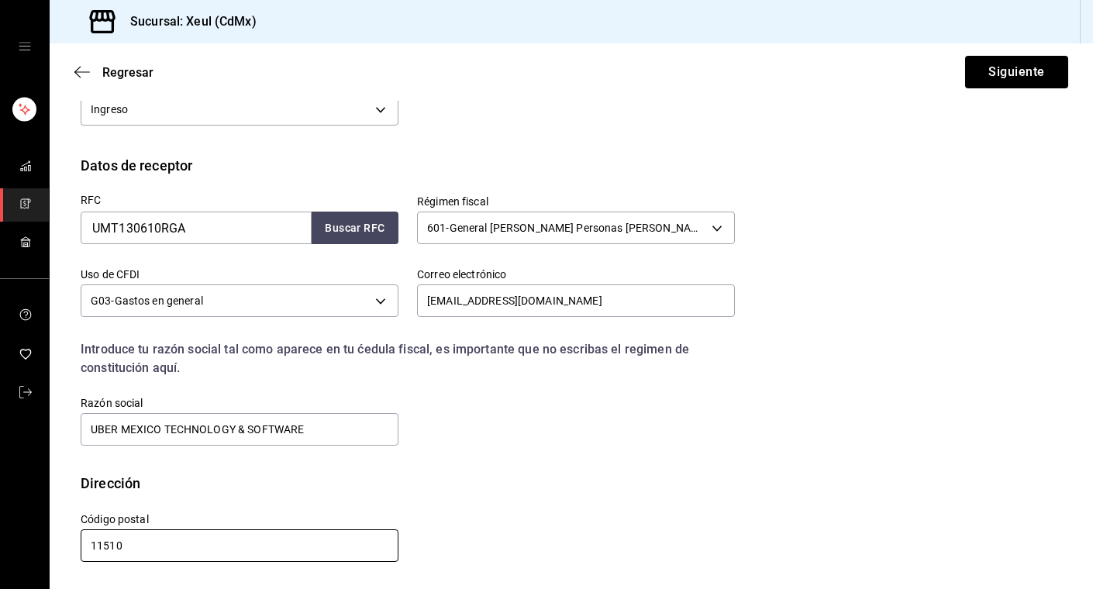
scroll to position [279, 0]
type input "11510"
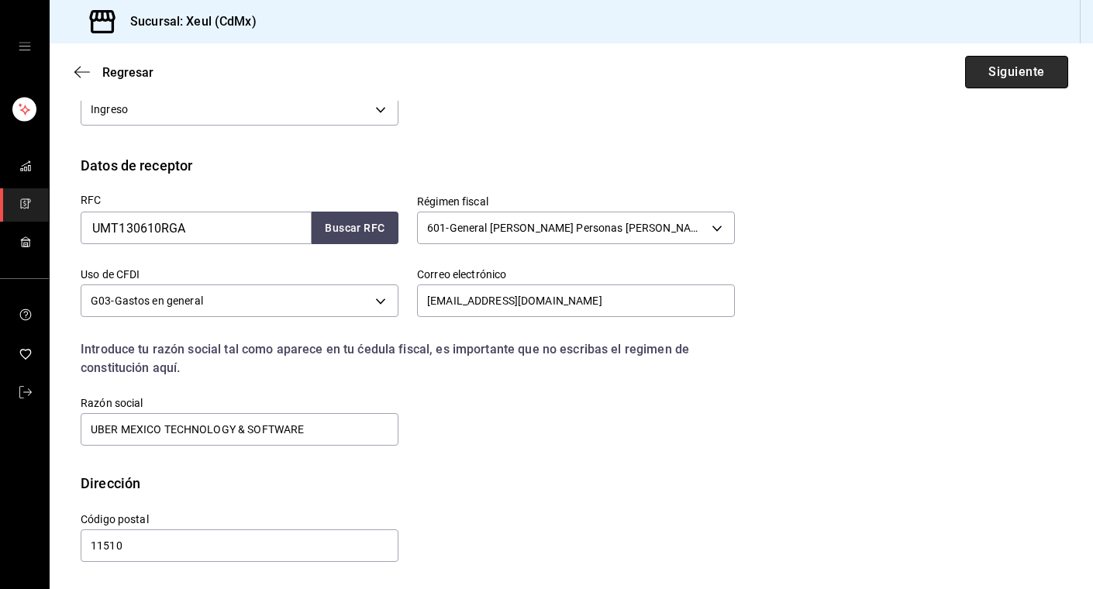
click at [1019, 77] on button "Siguiente" at bounding box center [1016, 72] width 103 height 33
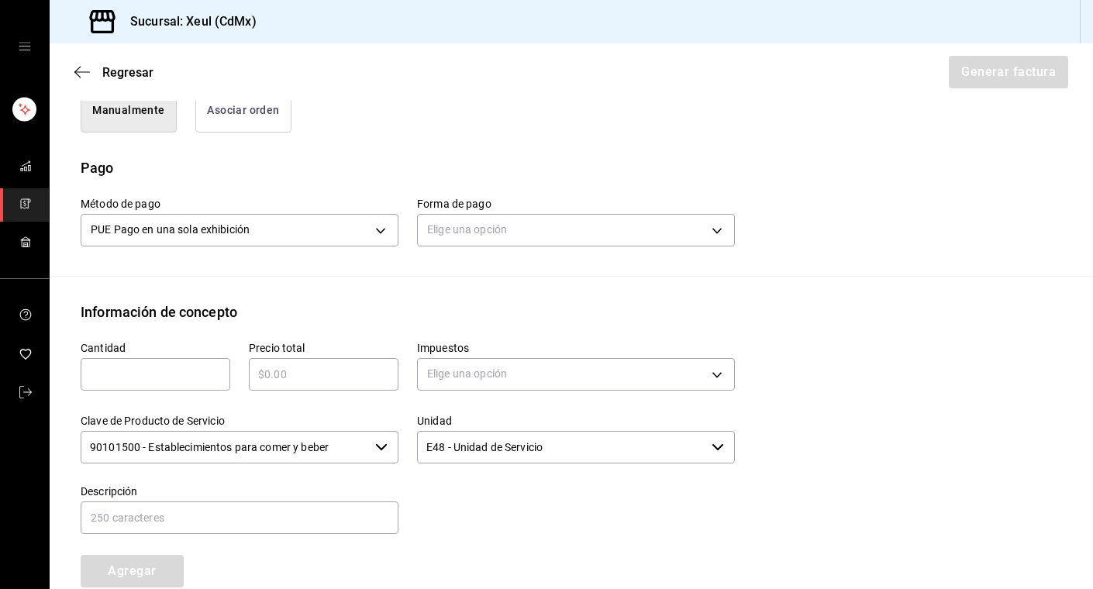
scroll to position [519, 0]
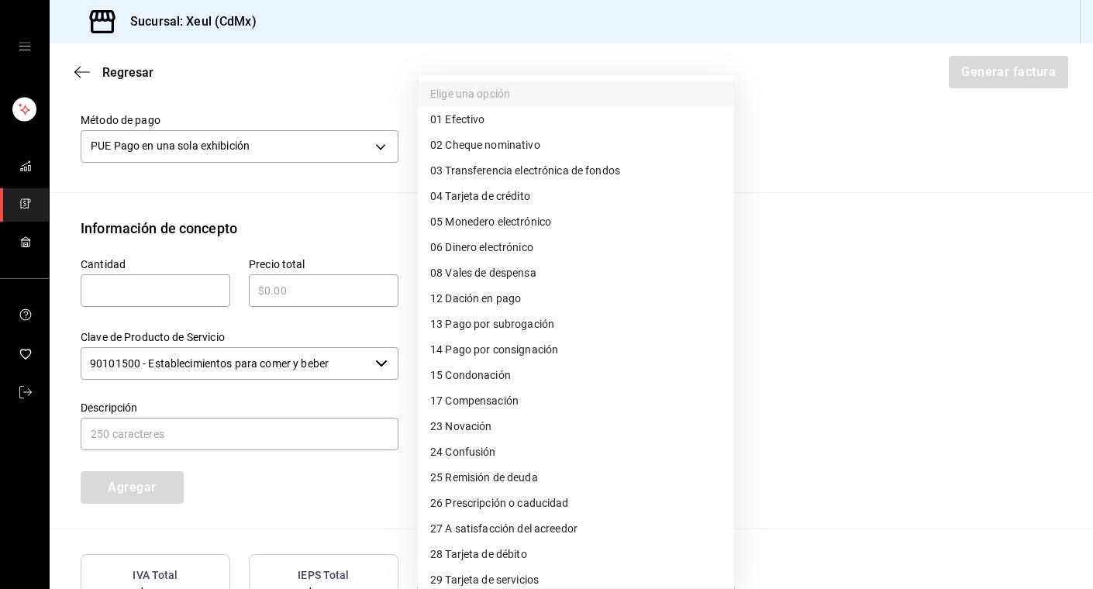
click at [533, 138] on body "Sucursal: Xeul (CdMx) Regresar Generar factura Emisor Perfil fiscal [PERSON_NAM…" at bounding box center [546, 294] width 1093 height 589
click at [501, 195] on span "04 Tarjeta de crédito" at bounding box center [480, 196] width 100 height 16
type input "04"
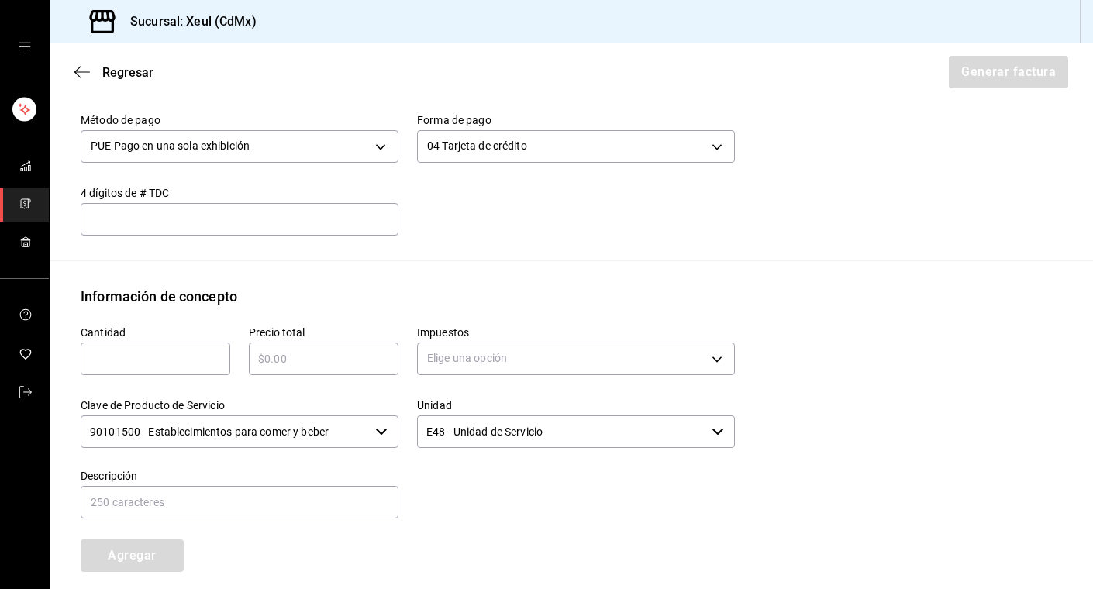
click at [136, 359] on input "text" at bounding box center [156, 358] width 150 height 19
type input "1"
click at [301, 367] on input "text" at bounding box center [324, 358] width 150 height 19
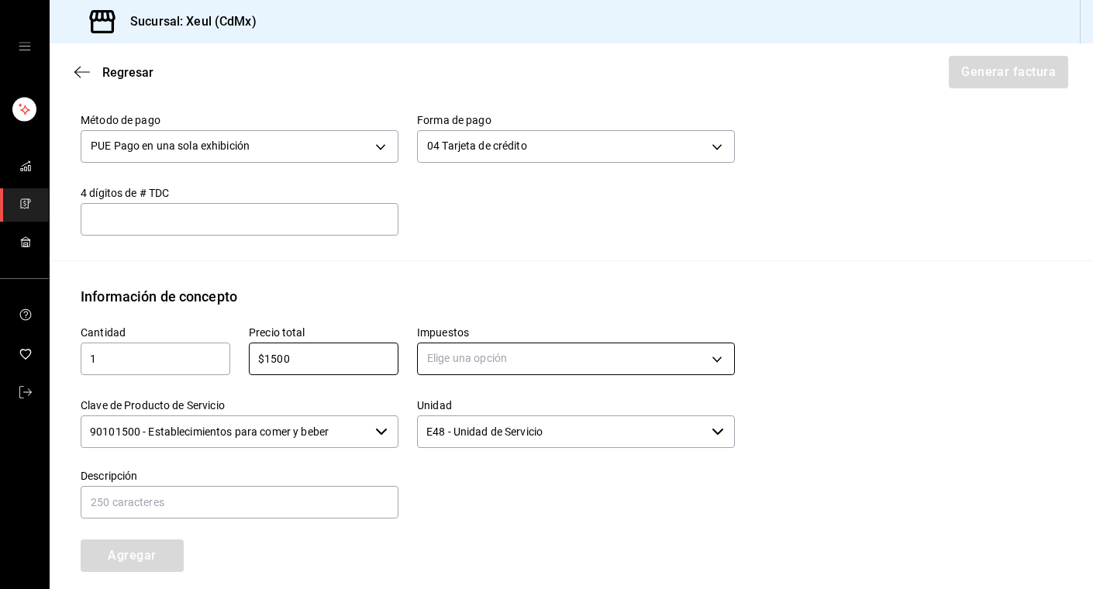
type input "$1500"
click at [450, 367] on body "Sucursal: Xeul (CdMx) Regresar Generar factura Emisor Perfil fiscal [PERSON_NAM…" at bounding box center [546, 294] width 1093 height 589
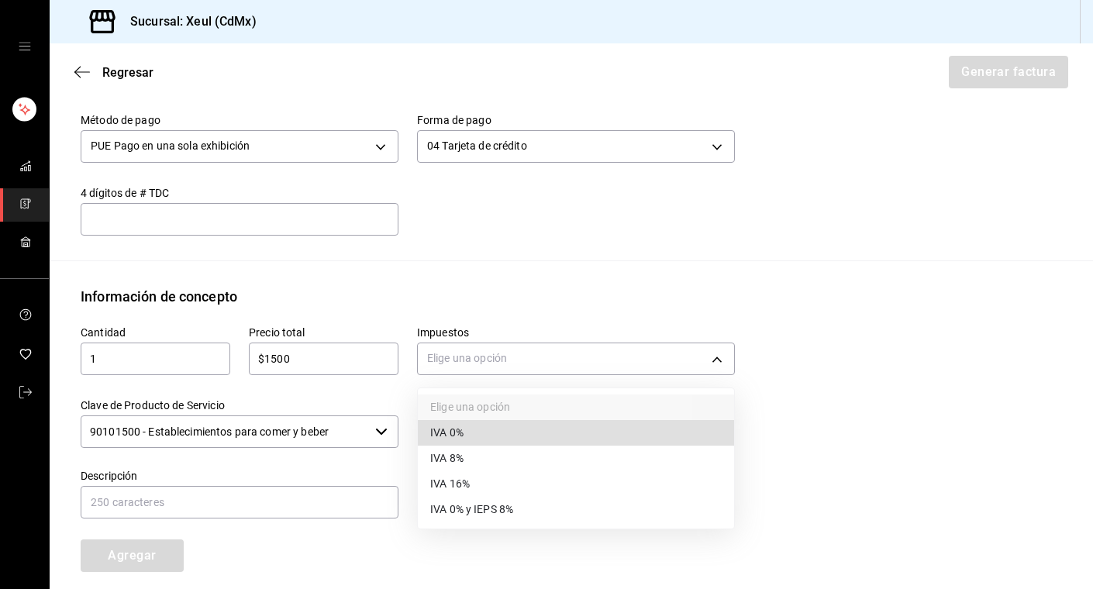
click at [468, 486] on span "IVA 16%" at bounding box center [450, 484] width 40 height 16
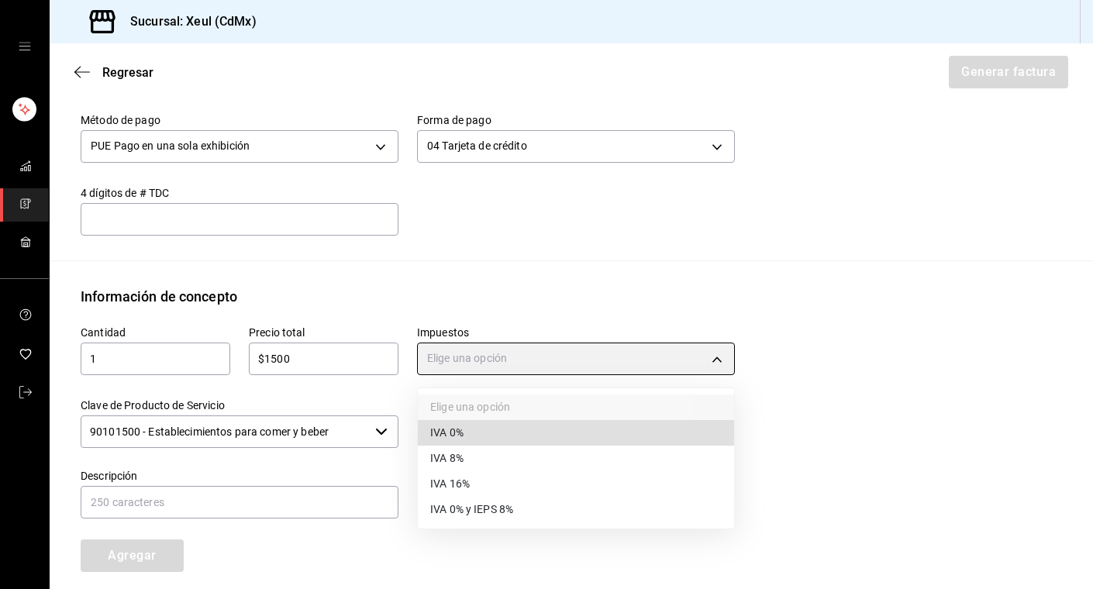
type input "IVA_16"
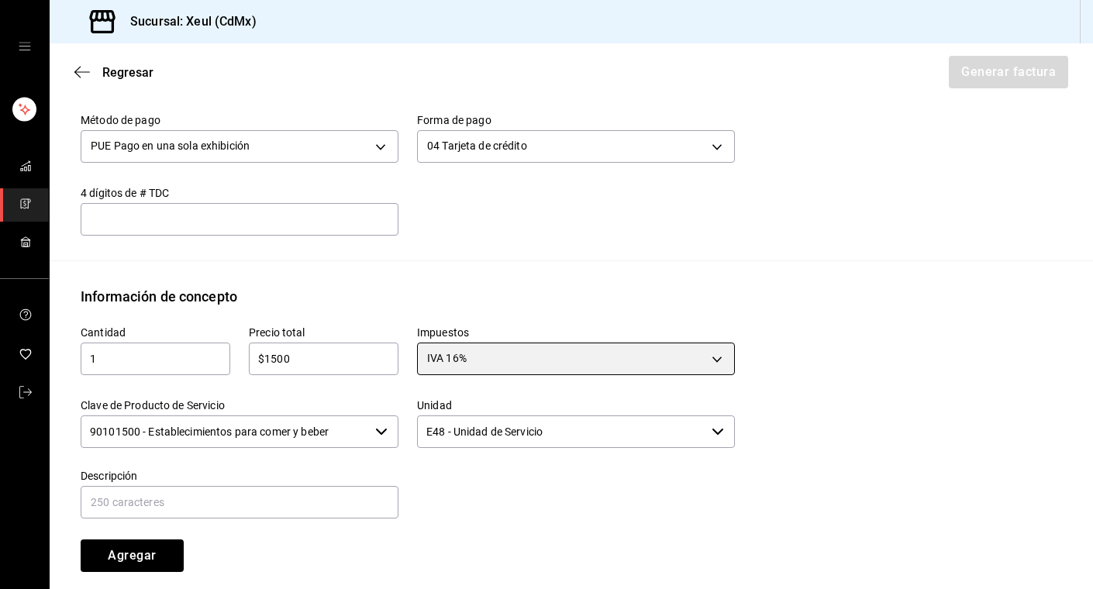
scroll to position [709, 0]
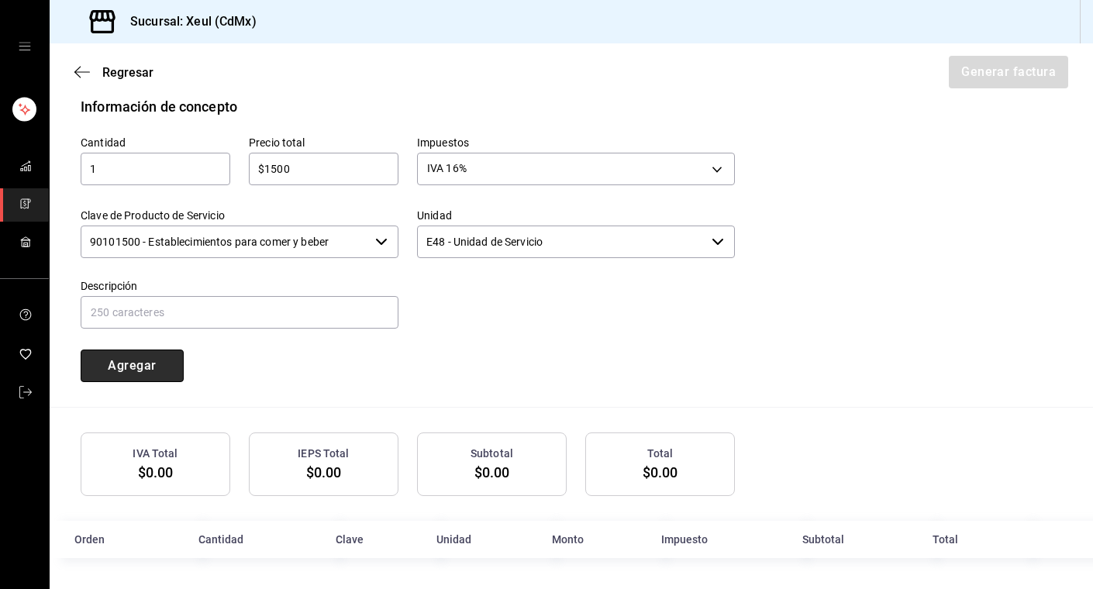
click at [153, 370] on button "Agregar" at bounding box center [132, 365] width 103 height 33
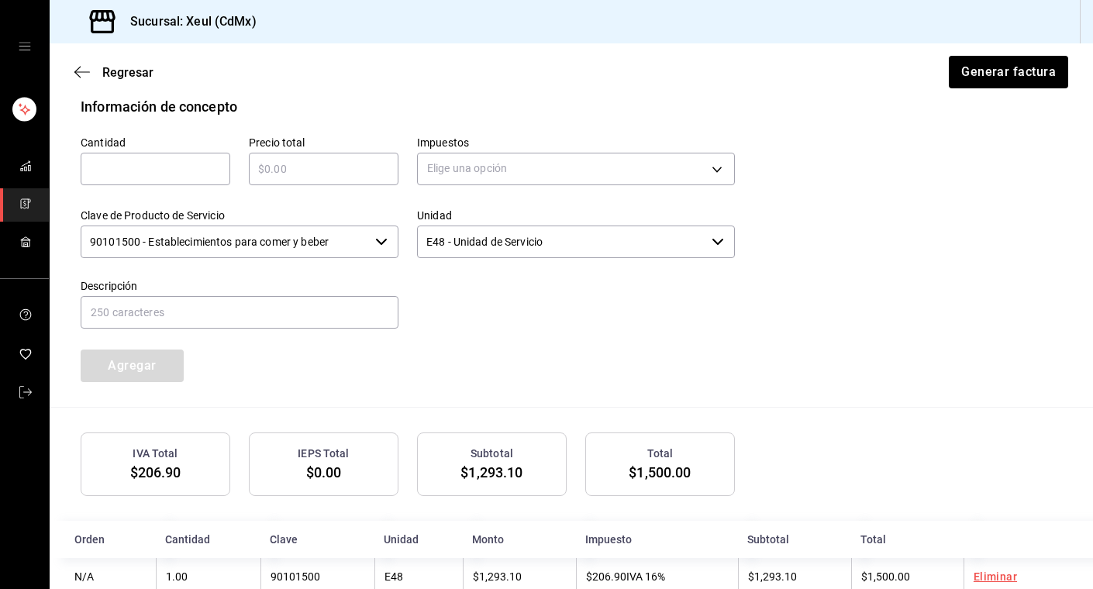
click at [167, 170] on input "text" at bounding box center [156, 169] width 150 height 19
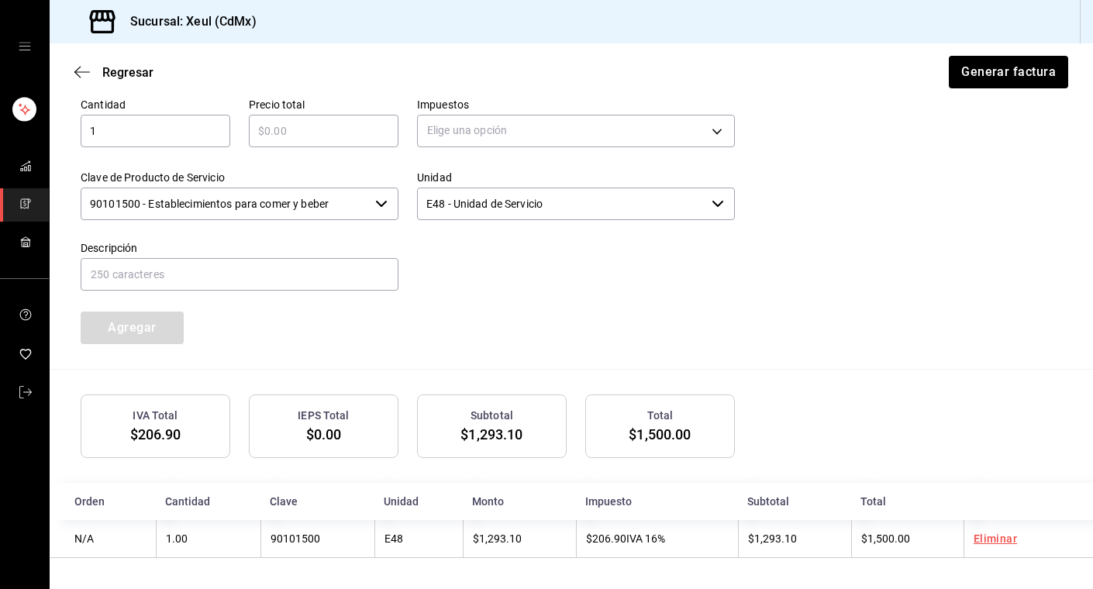
type input "1"
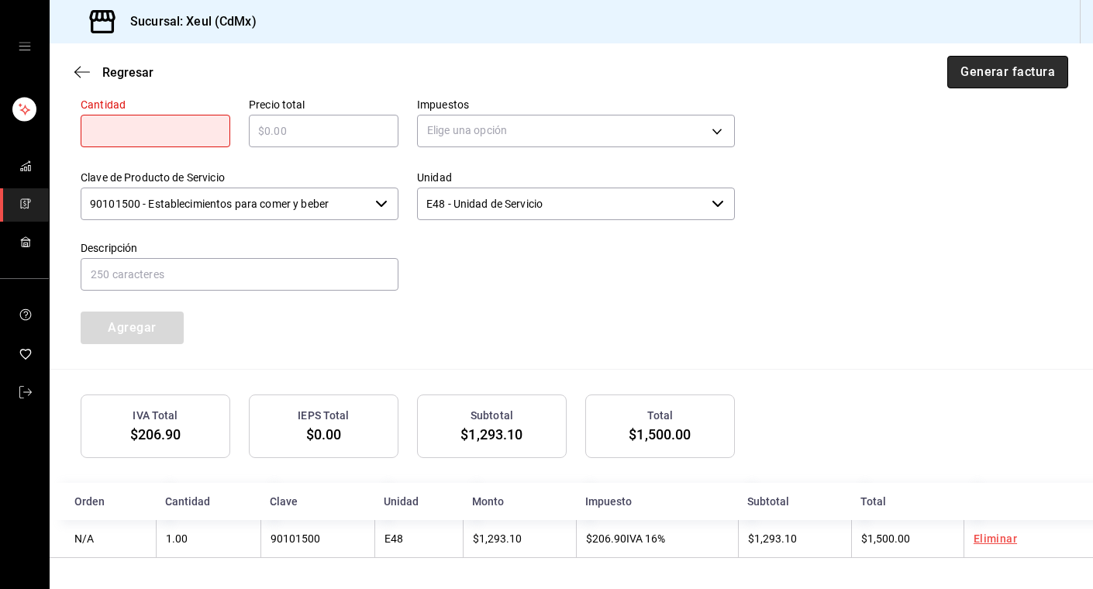
click at [1031, 77] on button "Generar factura" at bounding box center [1007, 72] width 121 height 33
